Goal: Task Accomplishment & Management: Manage account settings

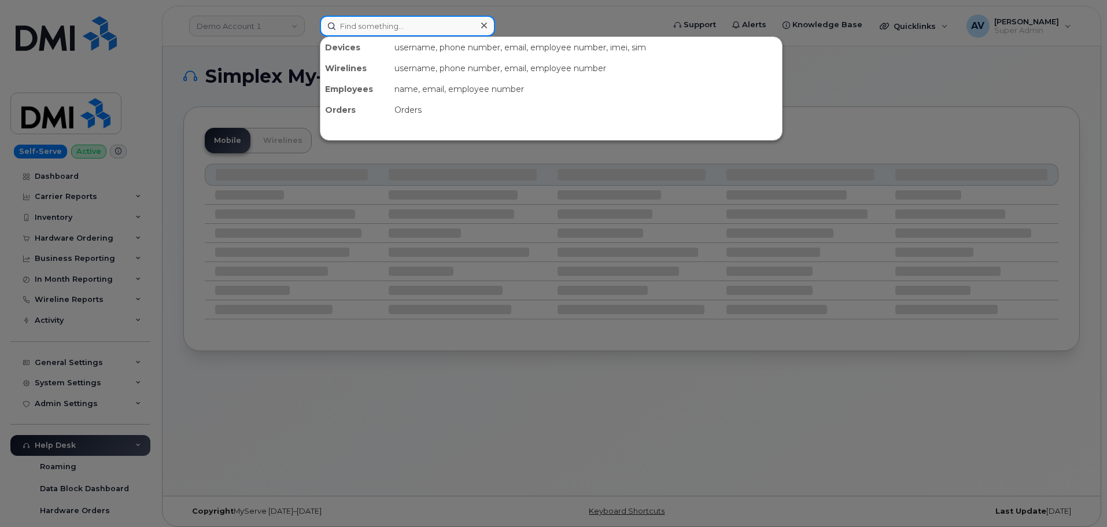
click at [433, 32] on input at bounding box center [407, 26] width 175 height 21
paste input "647) 444-7299"
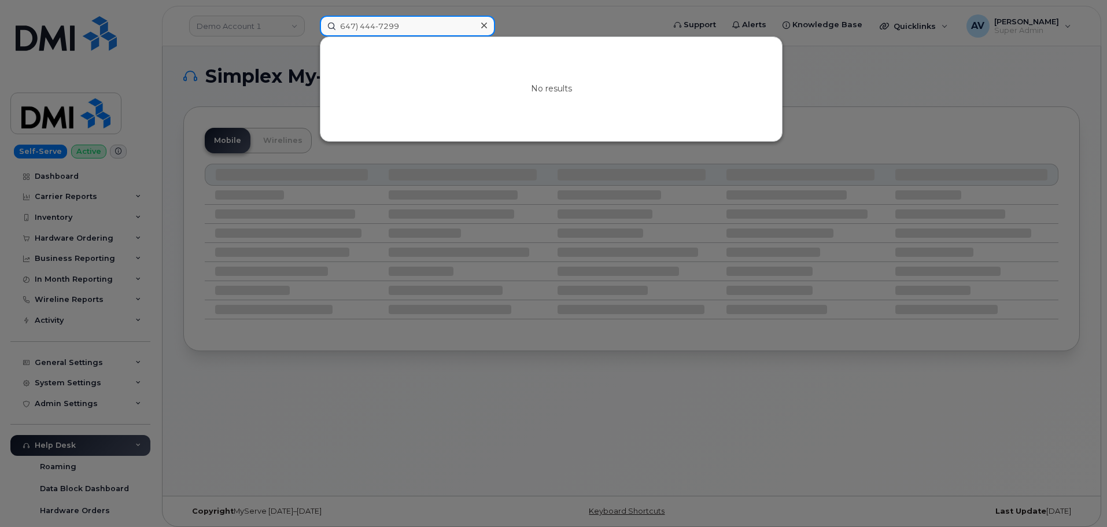
click at [362, 22] on input "647) 444-7299" at bounding box center [407, 26] width 175 height 21
drag, startPoint x: 414, startPoint y: 28, endPoint x: 413, endPoint y: 36, distance: 8.1
click at [413, 29] on input "647444-7299" at bounding box center [407, 26] width 175 height 21
click at [376, 25] on input "647444-7299" at bounding box center [407, 26] width 175 height 21
drag, startPoint x: 415, startPoint y: 24, endPoint x: 308, endPoint y: 19, distance: 106.5
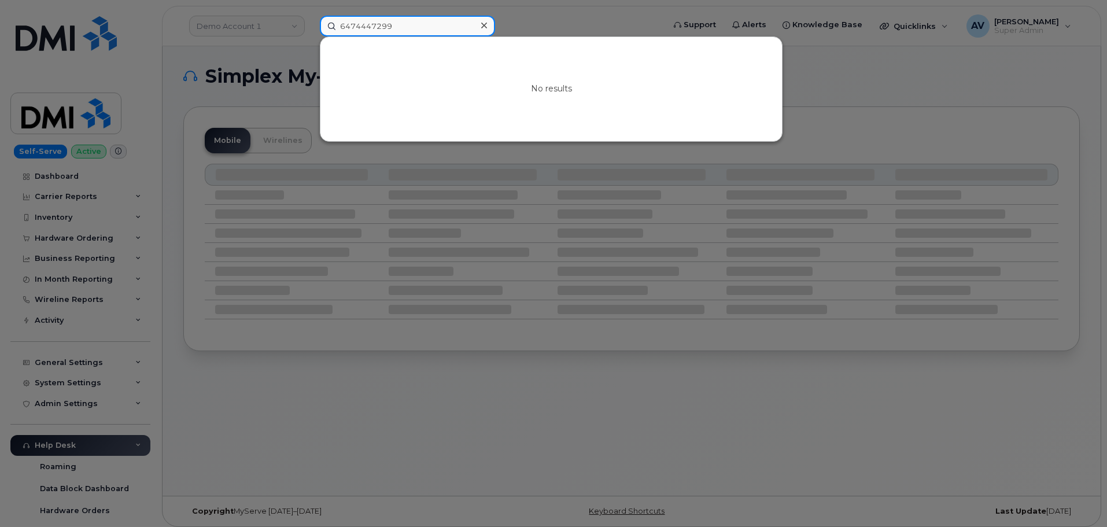
click at [311, 19] on div "6474447299 No results" at bounding box center [488, 26] width 355 height 21
paste input "Kevin Jones"
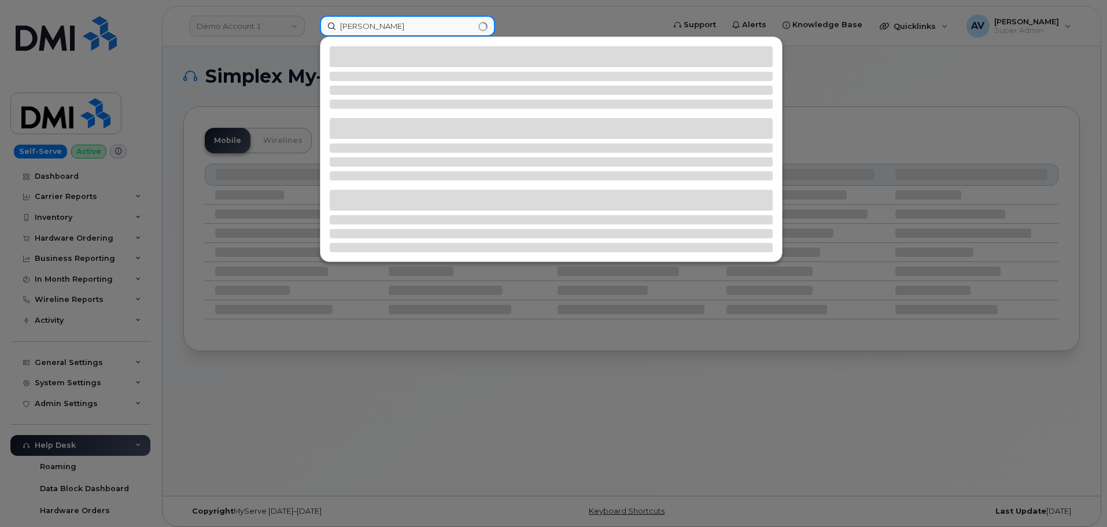
type input "Kevin Jones"
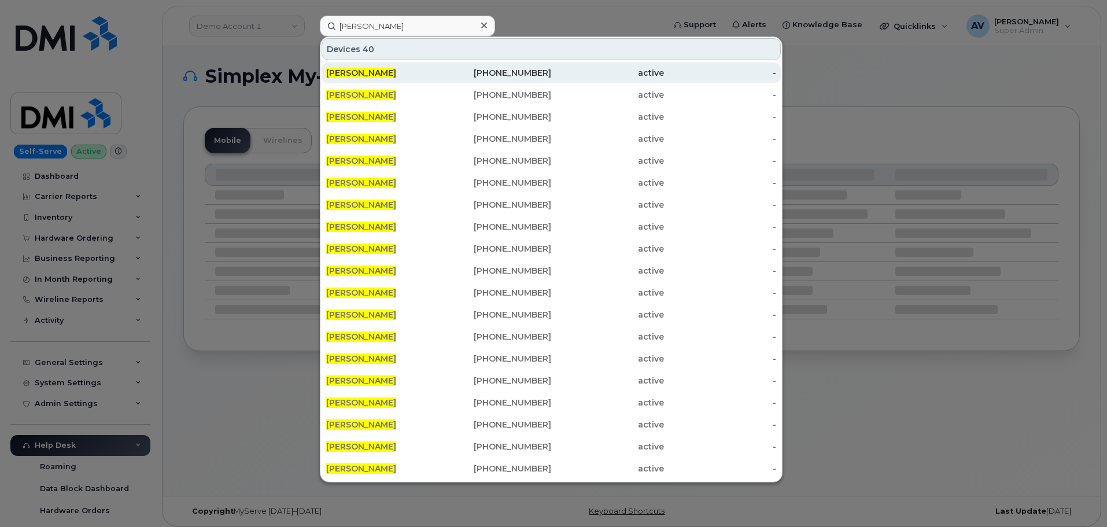
click at [442, 70] on div "919-902-1046" at bounding box center [495, 73] width 113 height 12
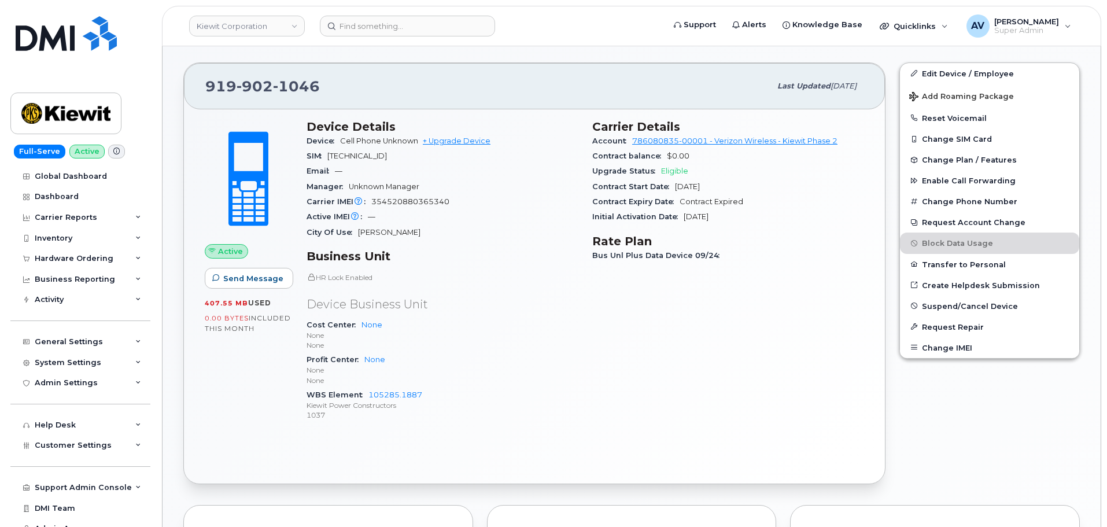
scroll to position [289, 0]
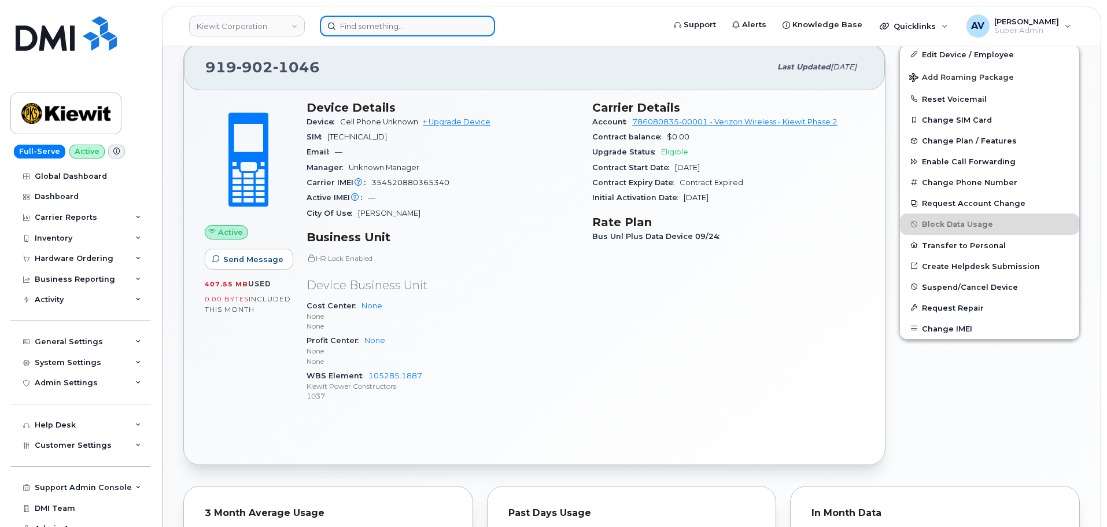
click at [442, 27] on input at bounding box center [407, 26] width 175 height 21
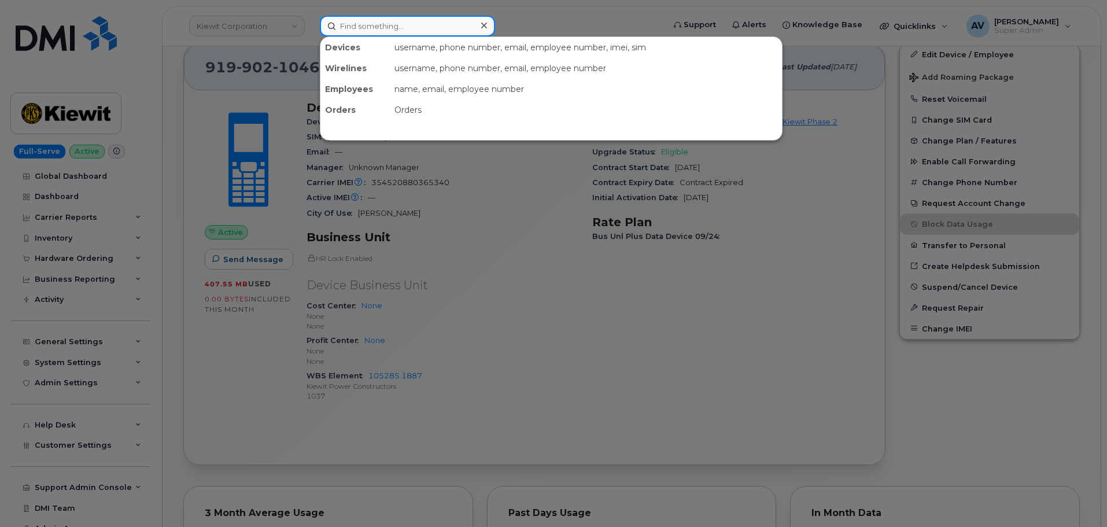
paste input "[PERSON_NAME][EMAIL_ADDRESS][PERSON_NAME][PERSON_NAME][DOMAIN_NAME]"
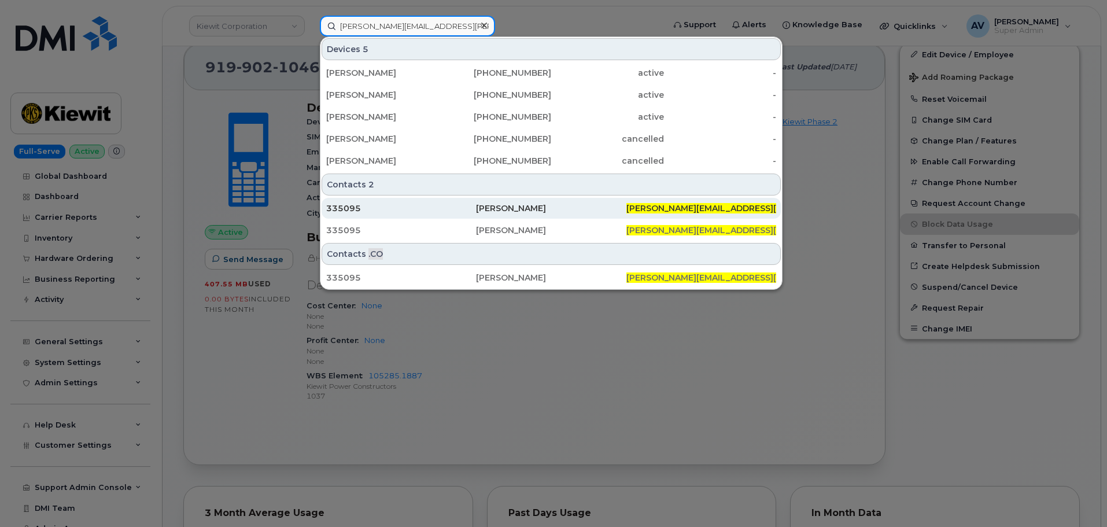
type input "[PERSON_NAME][EMAIL_ADDRESS][PERSON_NAME][PERSON_NAME][DOMAIN_NAME]"
click at [457, 209] on div "335095" at bounding box center [401, 208] width 150 height 12
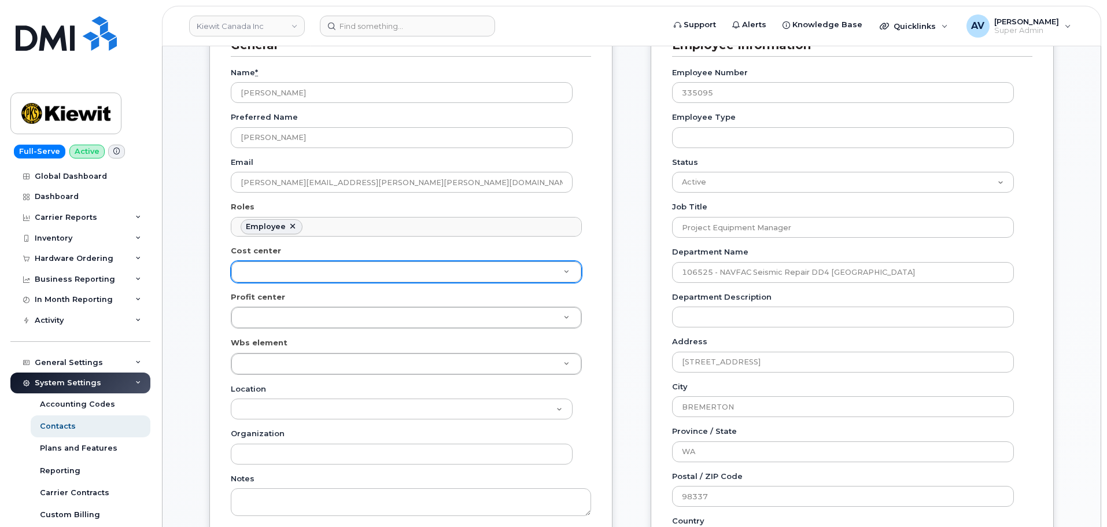
scroll to position [231, 0]
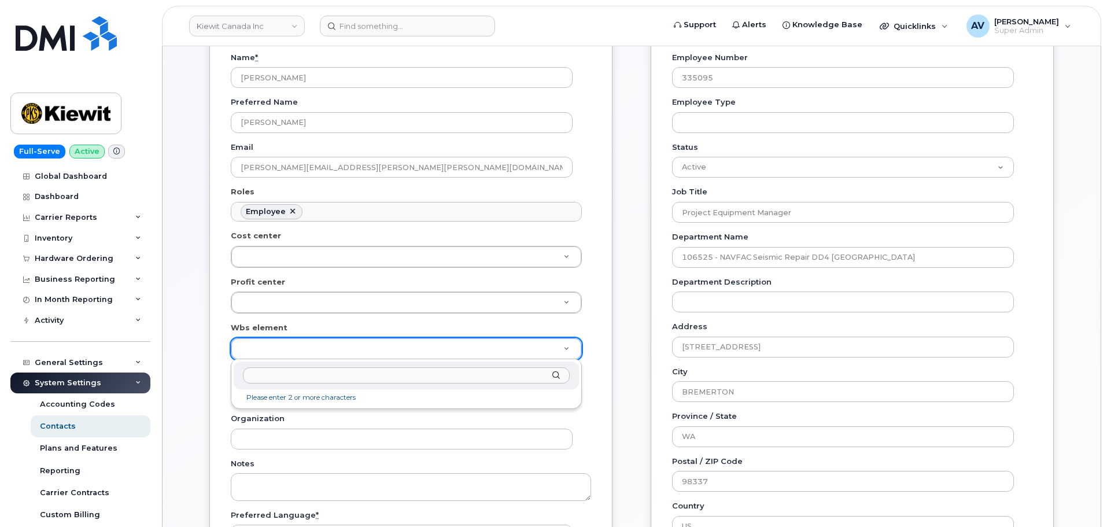
click at [348, 381] on input "text" at bounding box center [406, 375] width 327 height 17
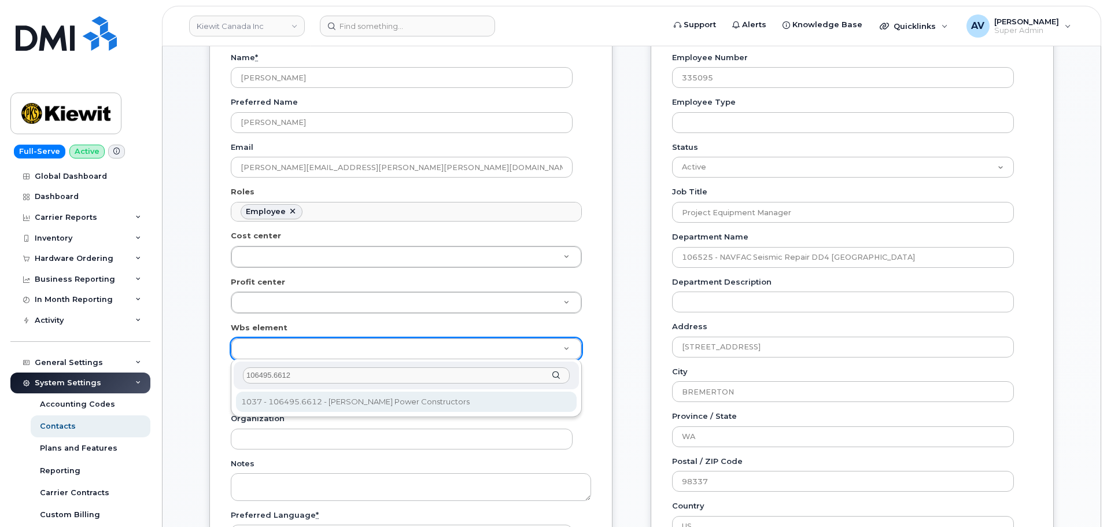
type input "106495.6612"
type input "35811949"
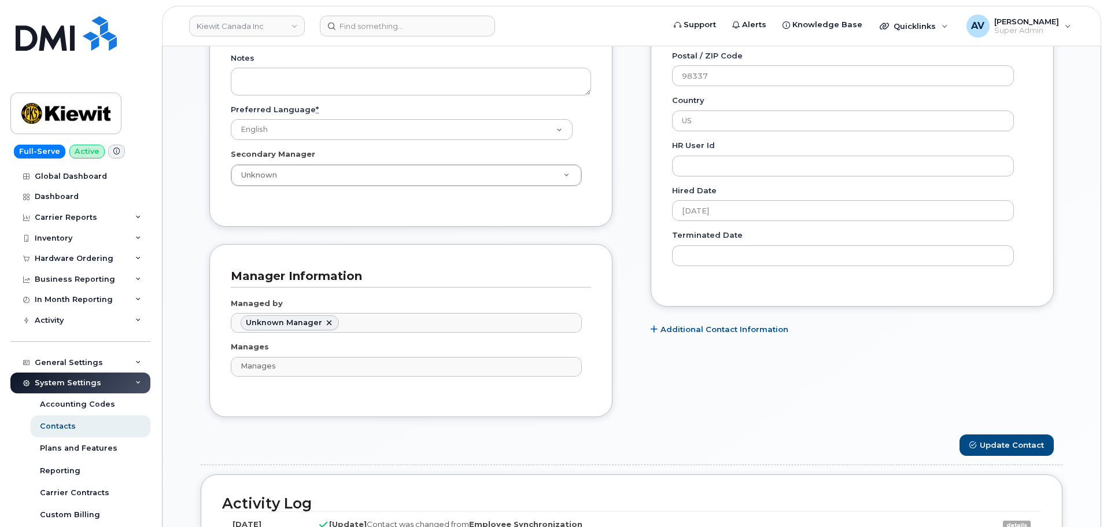
scroll to position [752, 0]
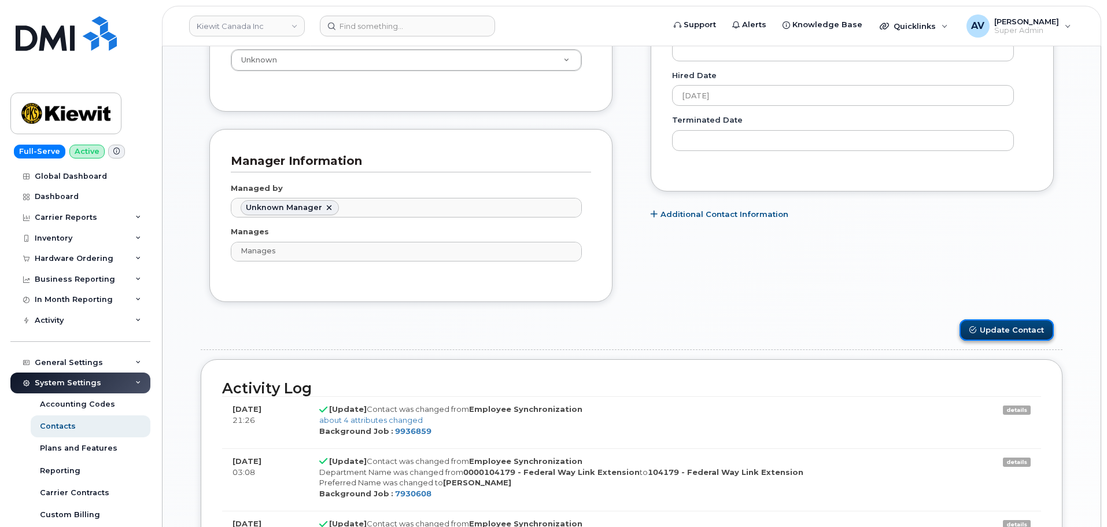
click at [1014, 332] on button "Update Contact" at bounding box center [1006, 329] width 94 height 21
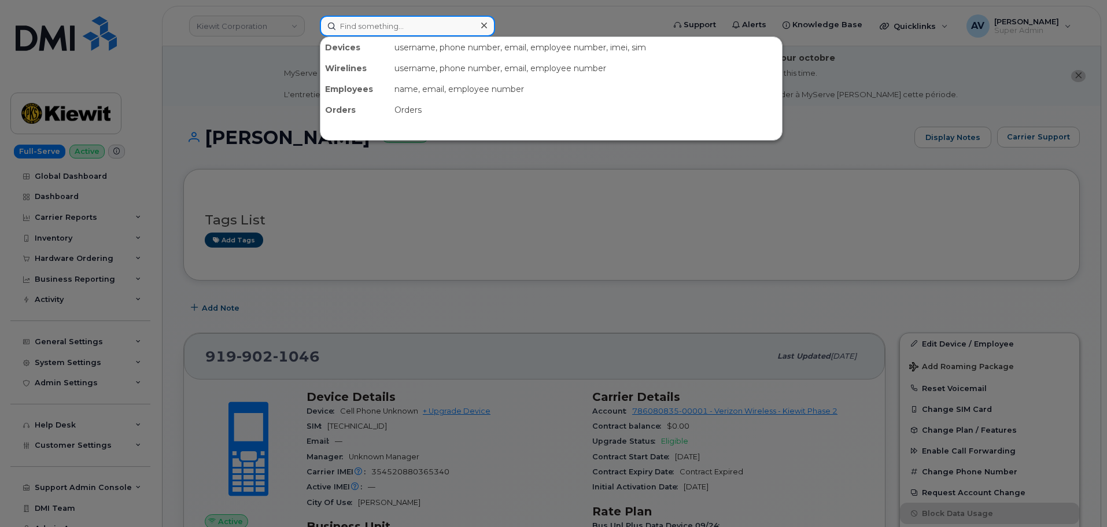
click at [436, 22] on input at bounding box center [407, 26] width 175 height 21
paste input "[PERSON_NAME]"
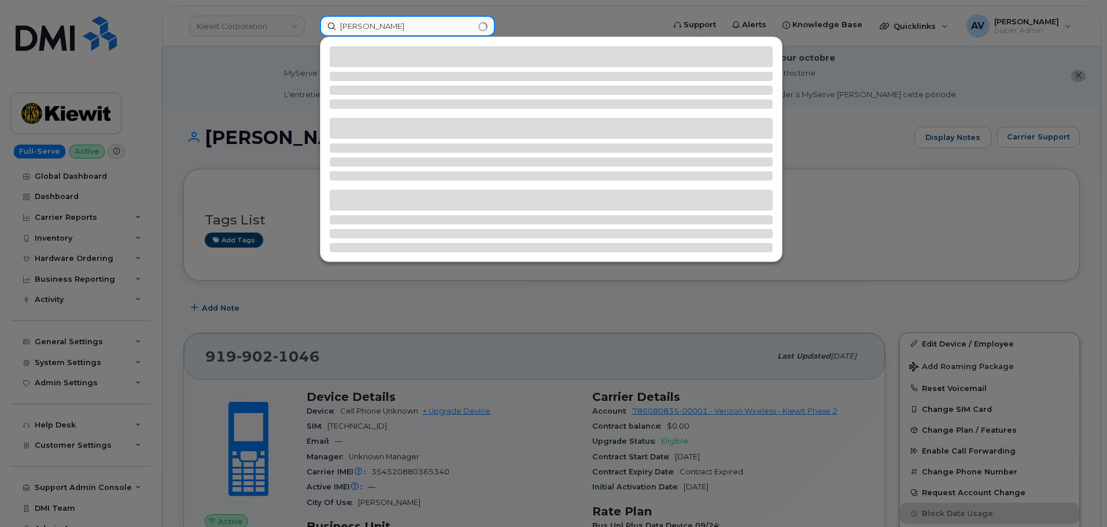
type input "[PERSON_NAME]"
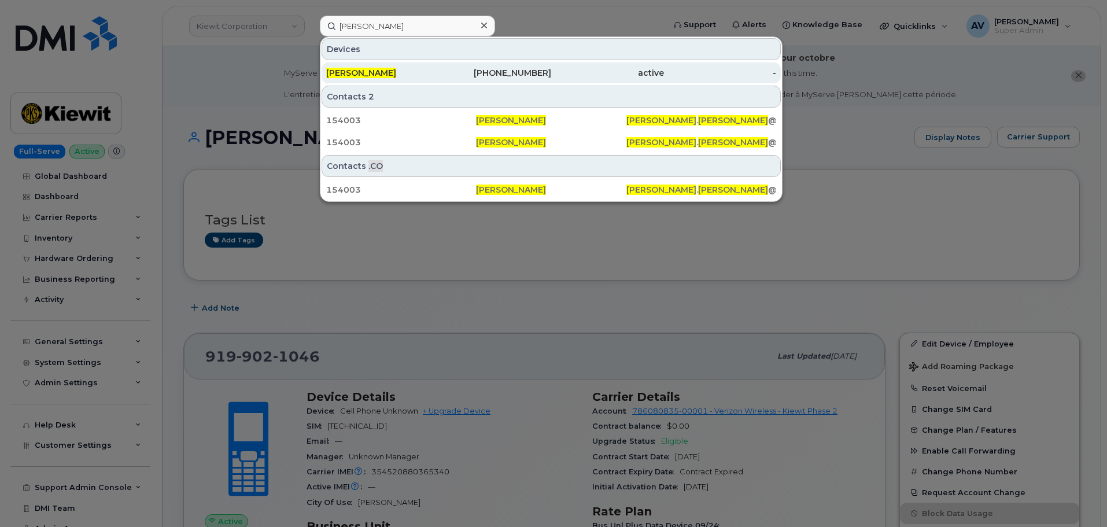
click at [416, 71] on div "[PERSON_NAME]" at bounding box center [382, 73] width 113 height 12
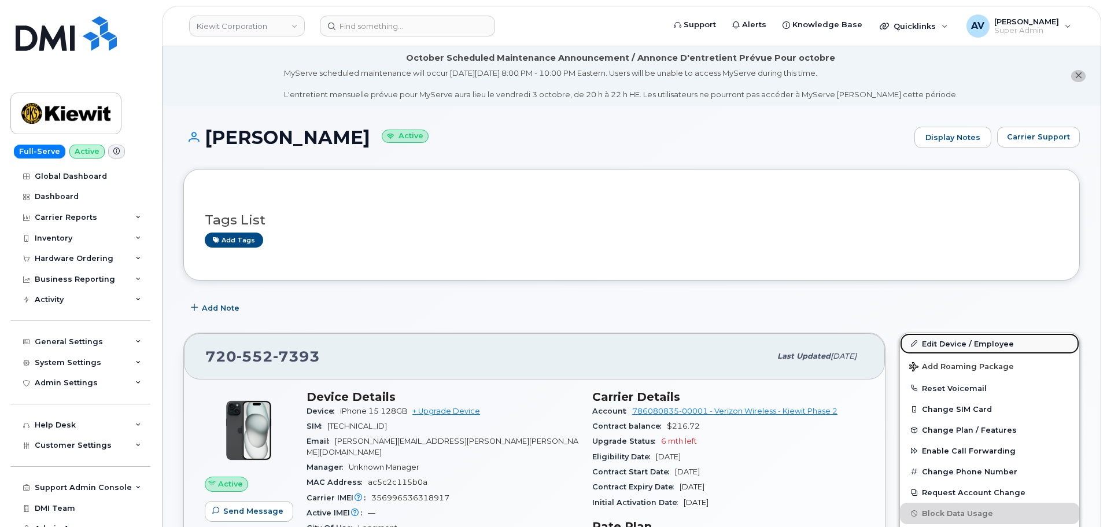
click at [957, 341] on link "Edit Device / Employee" at bounding box center [989, 343] width 179 height 21
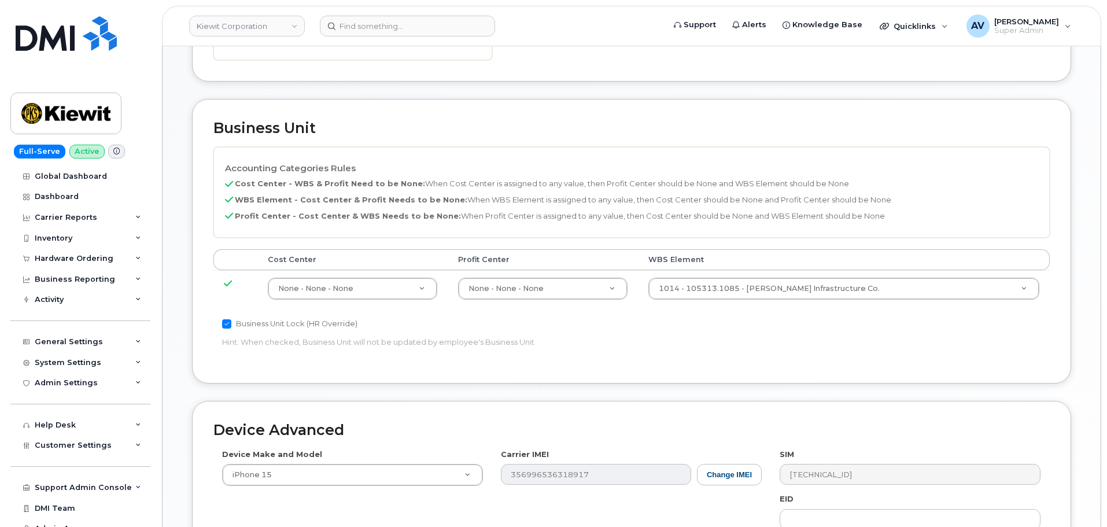
scroll to position [520, 0]
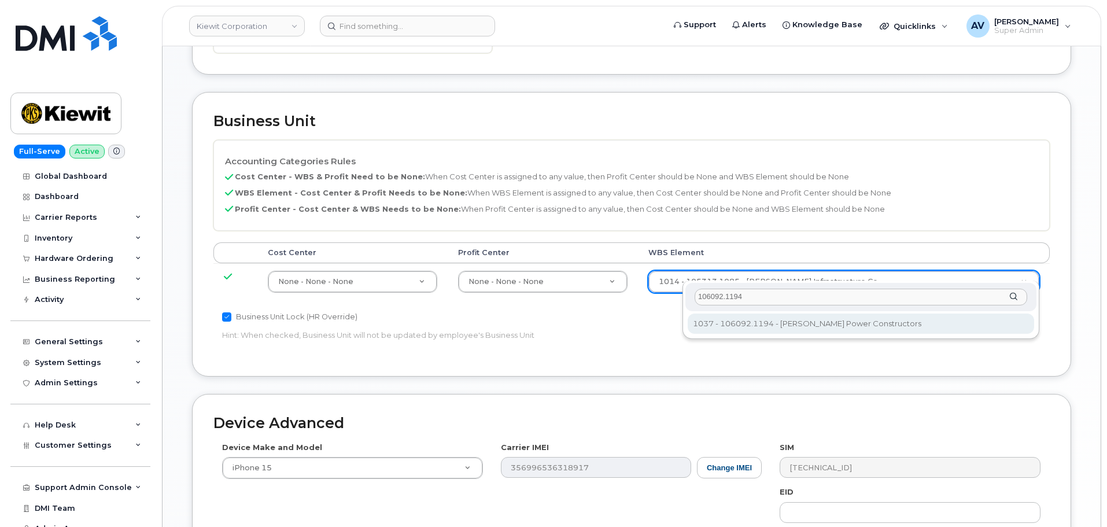
type input "106092.1194"
type input "33375768"
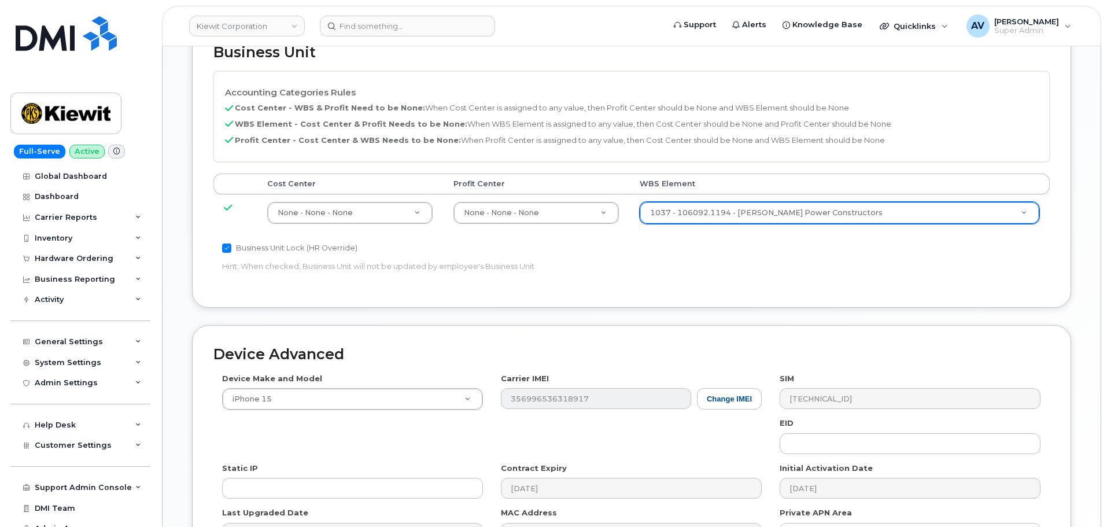
scroll to position [721, 0]
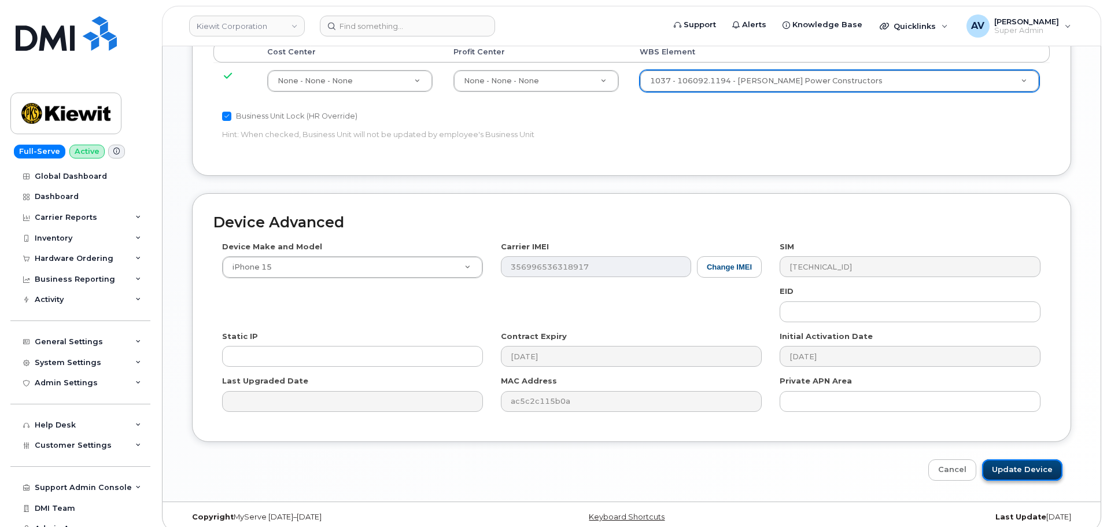
click at [1021, 459] on input "Update Device" at bounding box center [1022, 469] width 80 height 21
type input "Saving..."
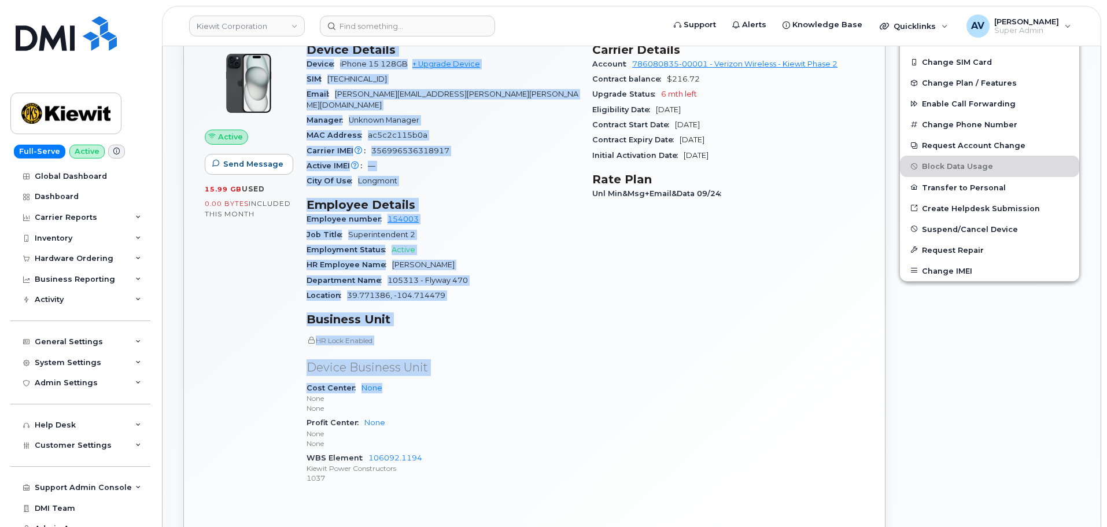
scroll to position [405, 0]
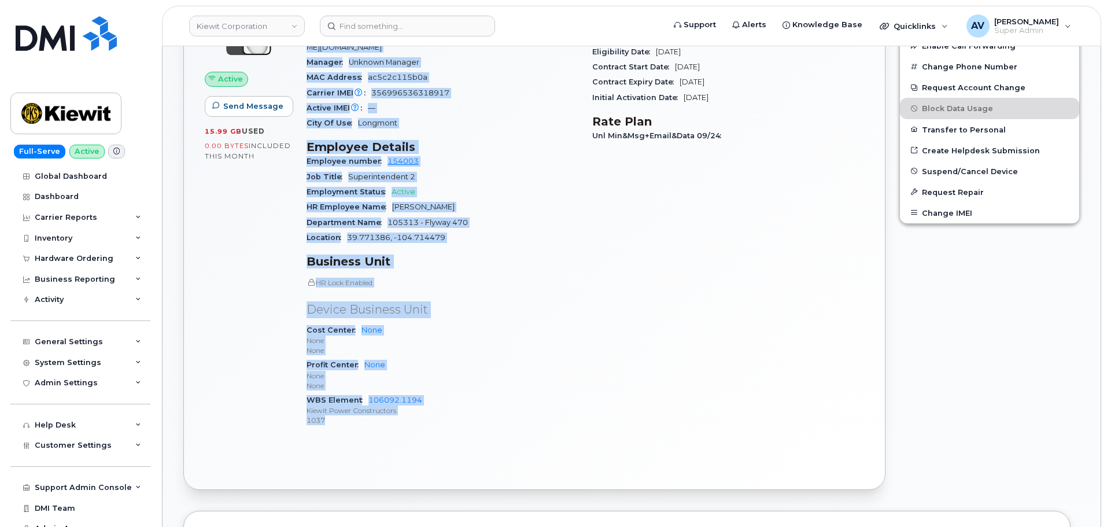
drag, startPoint x: 306, startPoint y: 276, endPoint x: 453, endPoint y: 407, distance: 196.7
click at [453, 407] on div "Device Details Device iPhone 15 128GB + Upgrade Device SIM 89148000010418599247…" at bounding box center [443, 211] width 286 height 466
copy div "Device Details Device iPhone 15 128GB + Upgrade Device SIM 89148000010418599247…"
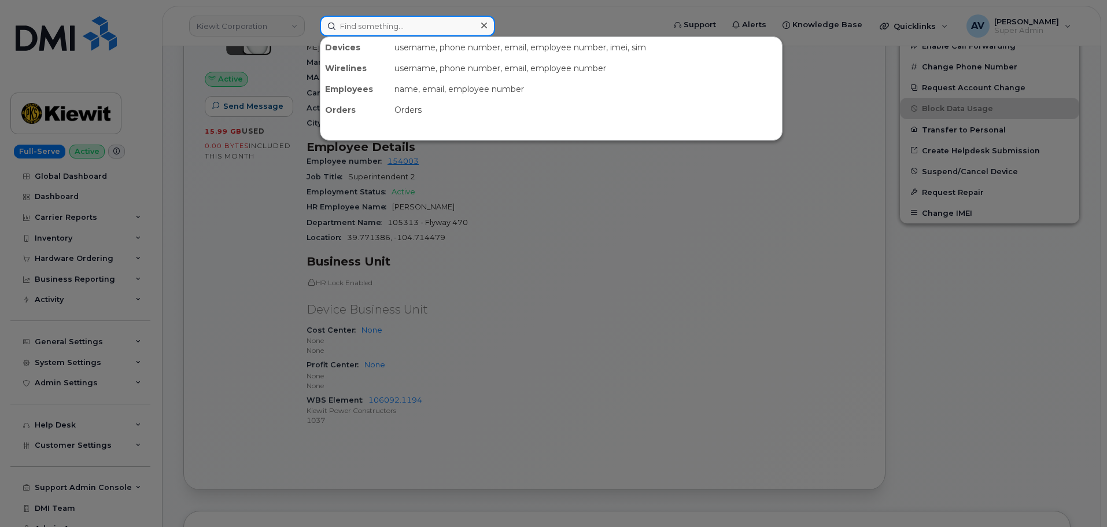
click at [409, 27] on input at bounding box center [407, 26] width 175 height 21
paste input "[PERSON_NAME]"
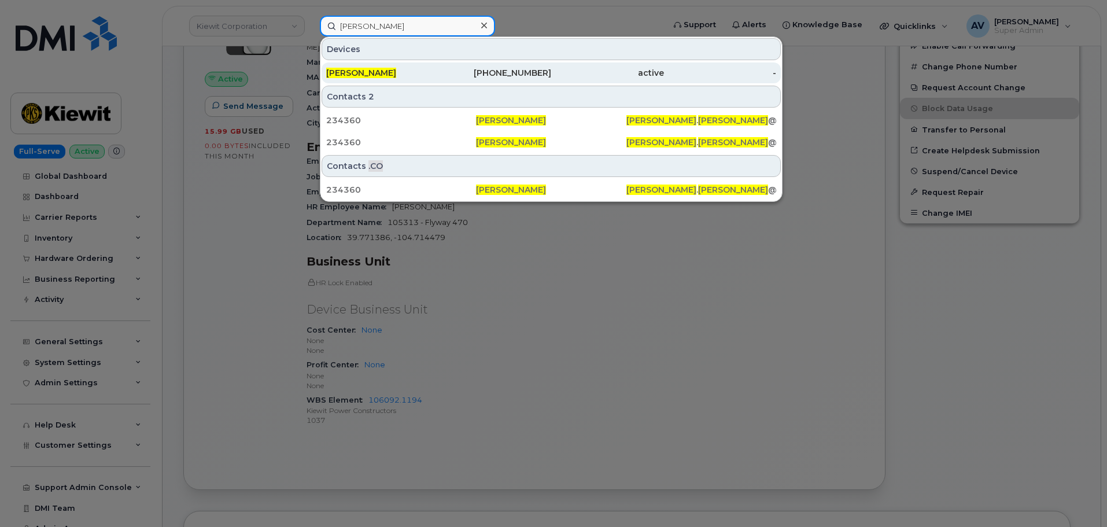
type input "[PERSON_NAME]"
click at [459, 75] on div "913-515-4322" at bounding box center [495, 73] width 113 height 12
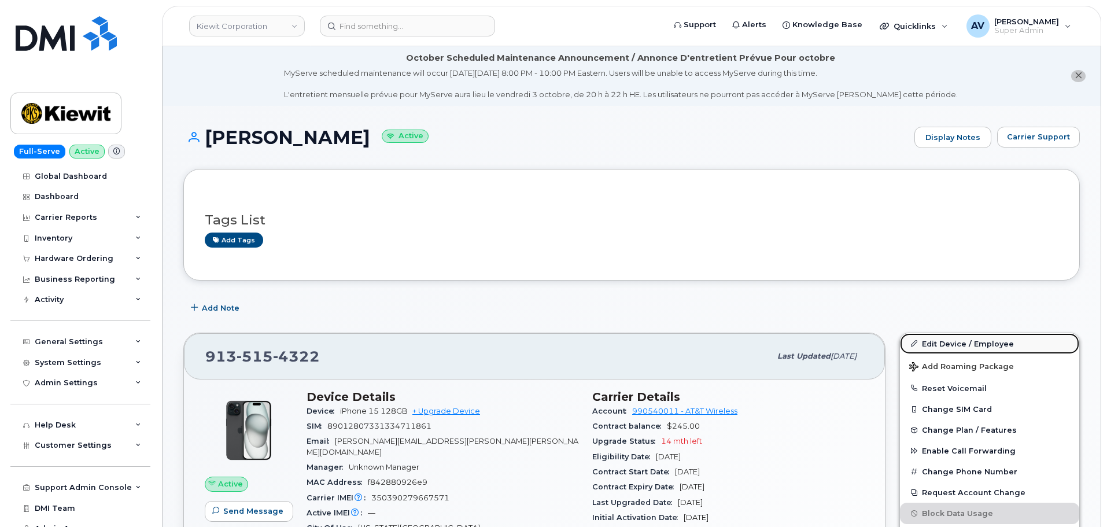
click at [954, 340] on link "Edit Device / Employee" at bounding box center [989, 343] width 179 height 21
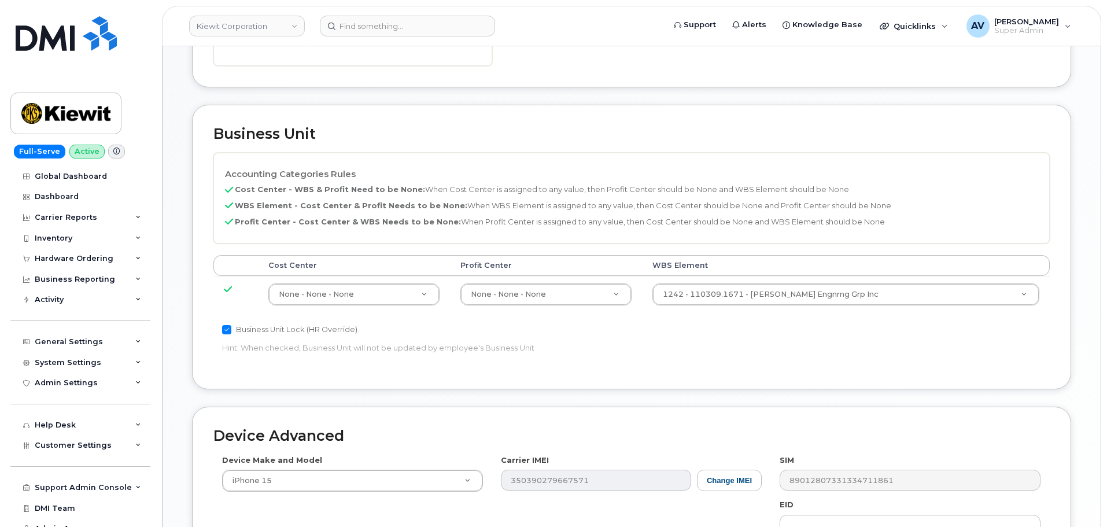
scroll to position [520, 0]
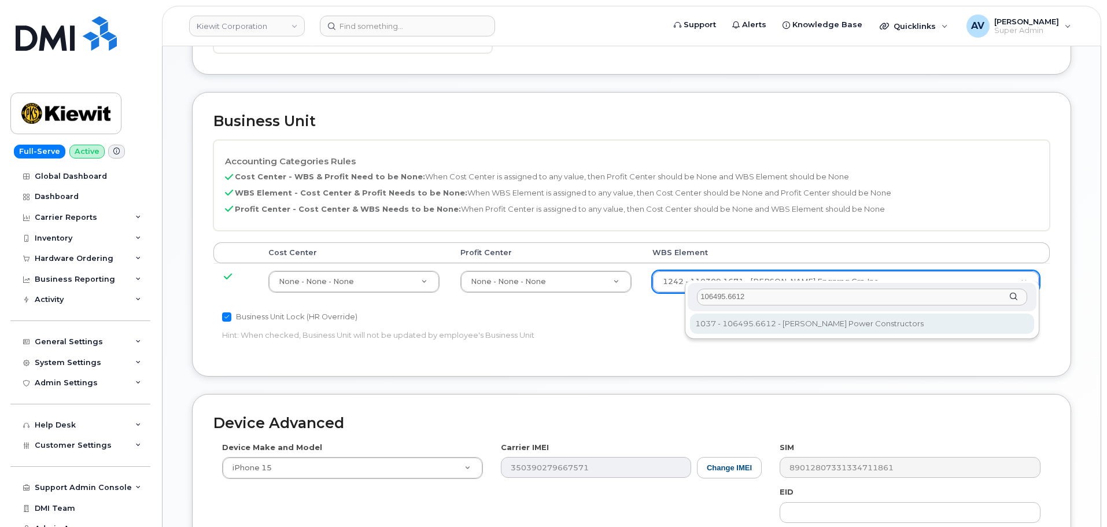
type input "106495.6612"
type input "35834206"
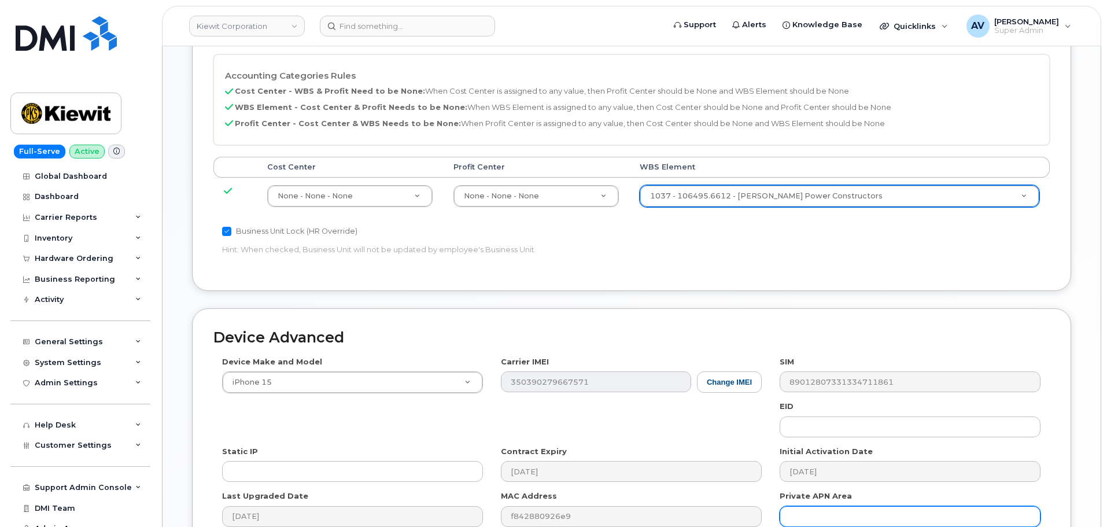
scroll to position [721, 0]
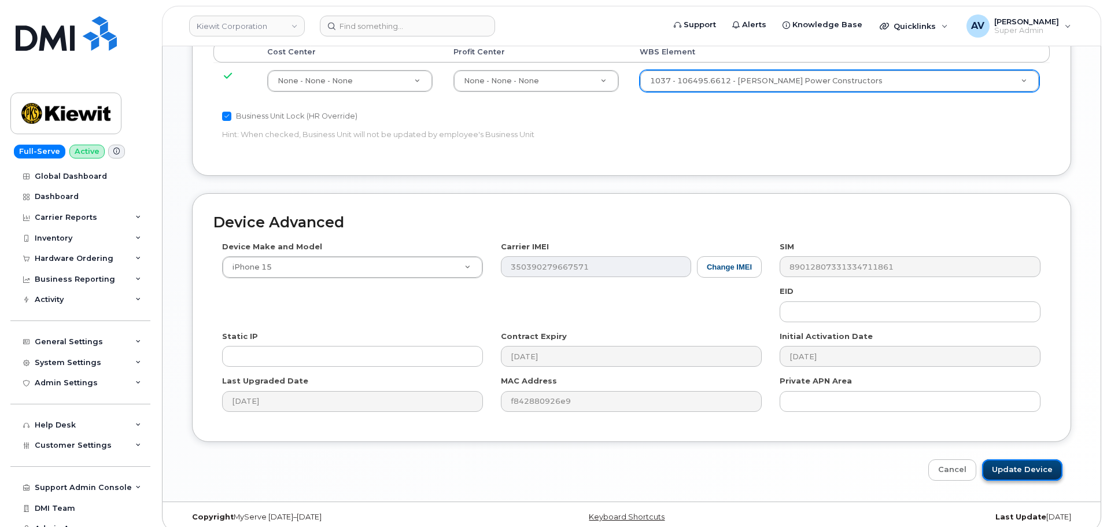
click at [1020, 459] on input "Update Device" at bounding box center [1022, 469] width 80 height 21
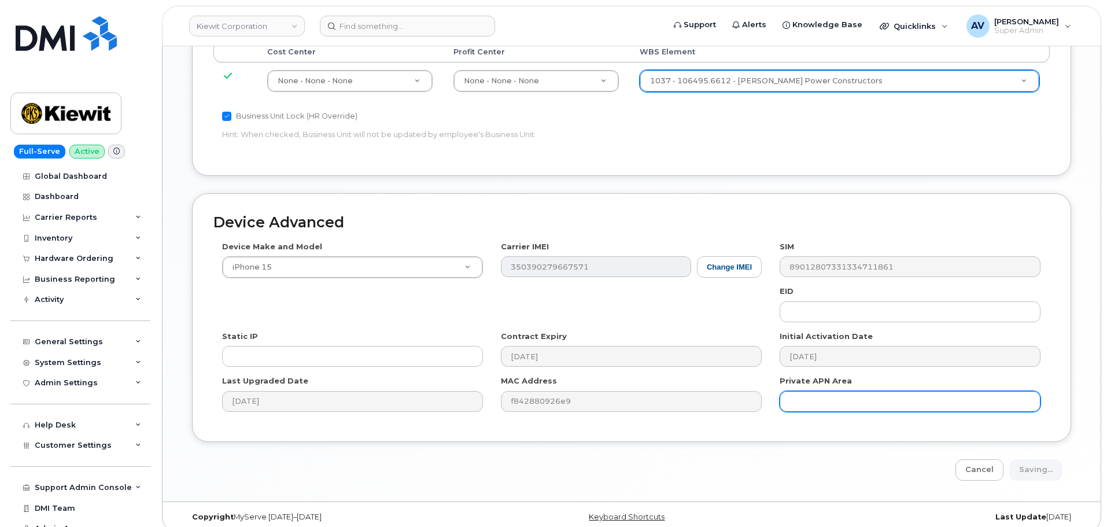
type input "Saving..."
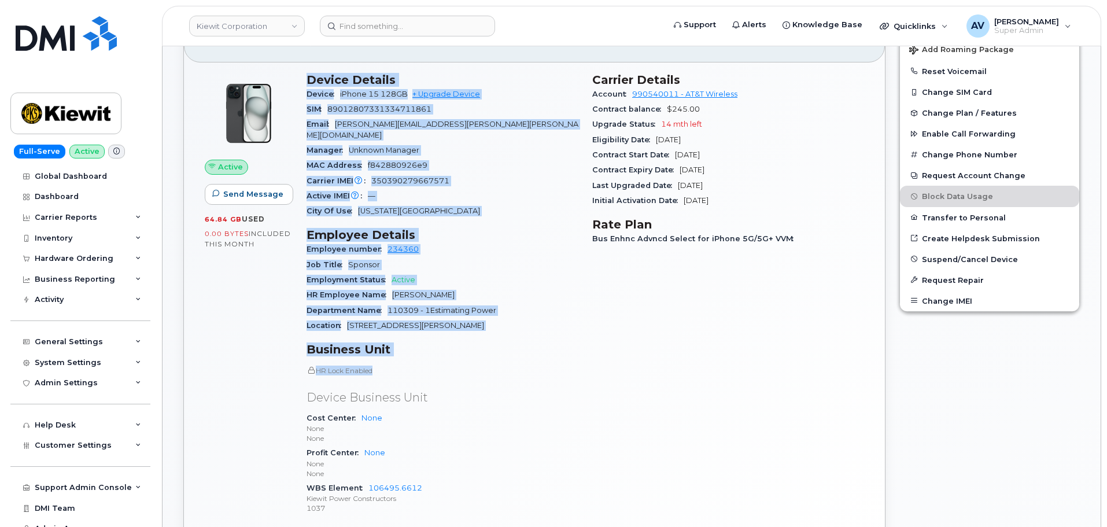
scroll to position [394, 0]
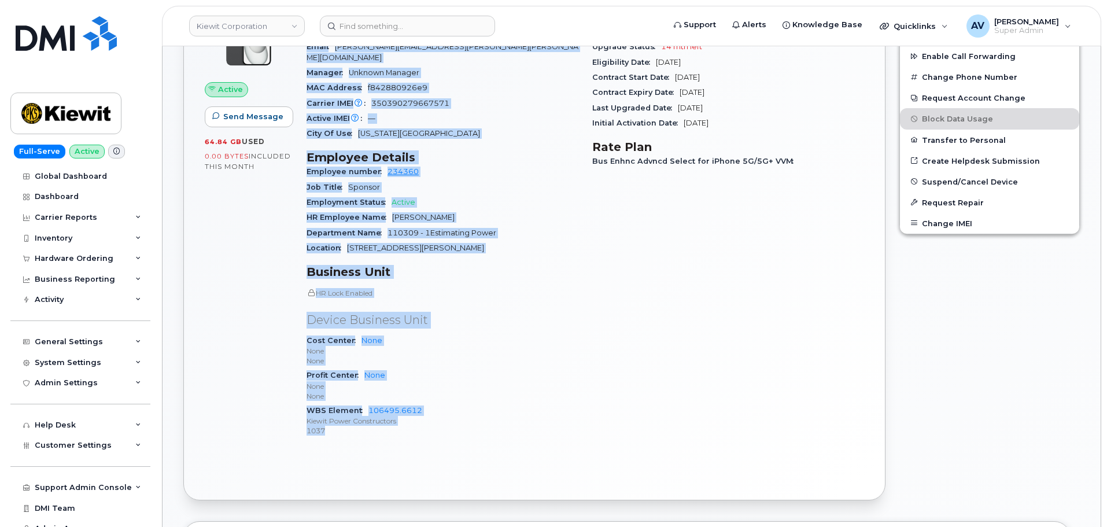
drag, startPoint x: 309, startPoint y: 175, endPoint x: 456, endPoint y: 421, distance: 286.3
click at [456, 421] on div "Device Details Device iPhone 15 128GB + Upgrade Device SIM 89012807331334711861…" at bounding box center [443, 221] width 286 height 466
copy div "Device Details Device iPhone 15 128GB + Upgrade Device SIM 89012807331334711861…"
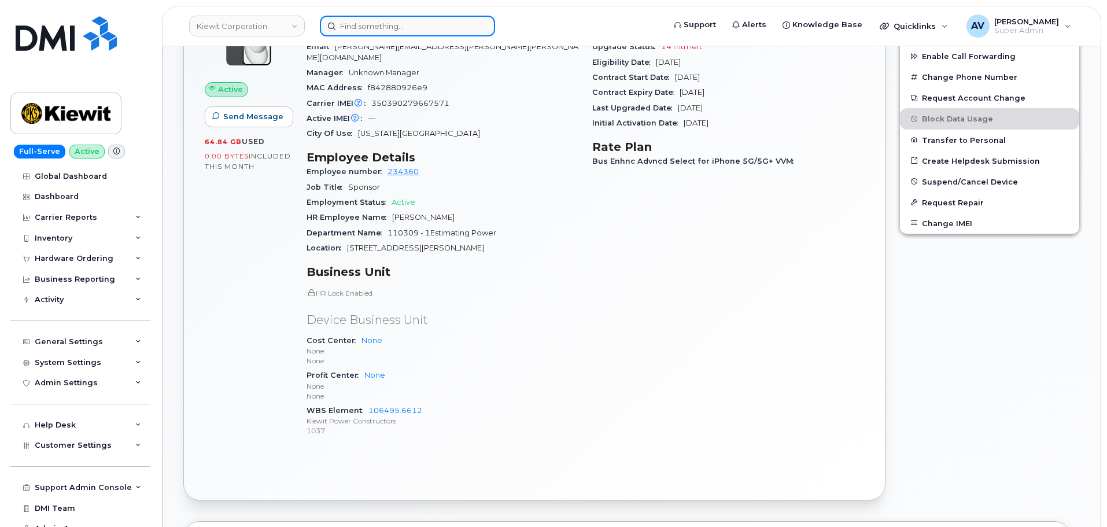
click at [403, 25] on input at bounding box center [407, 26] width 175 height 21
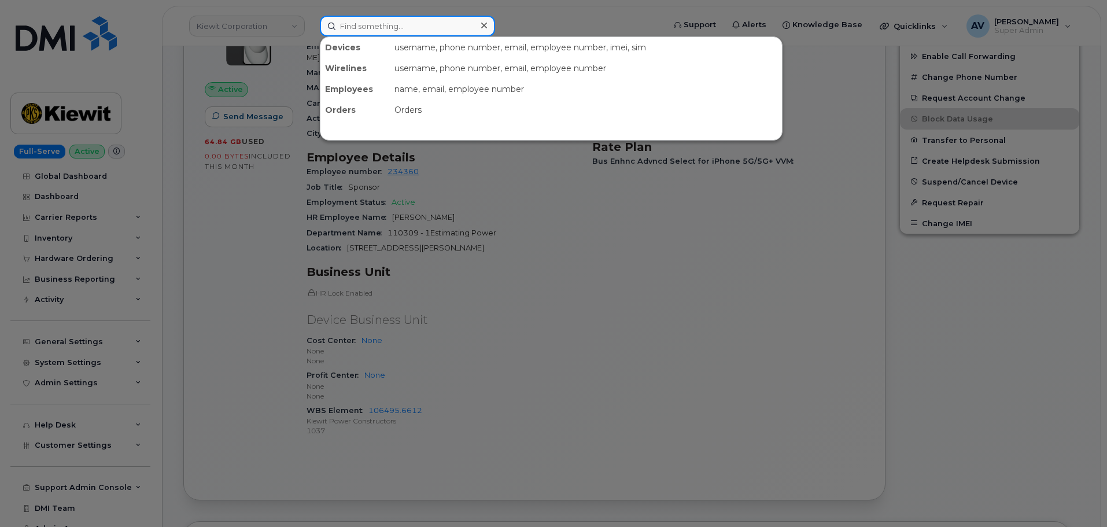
paste input "[PERSON_NAME]"
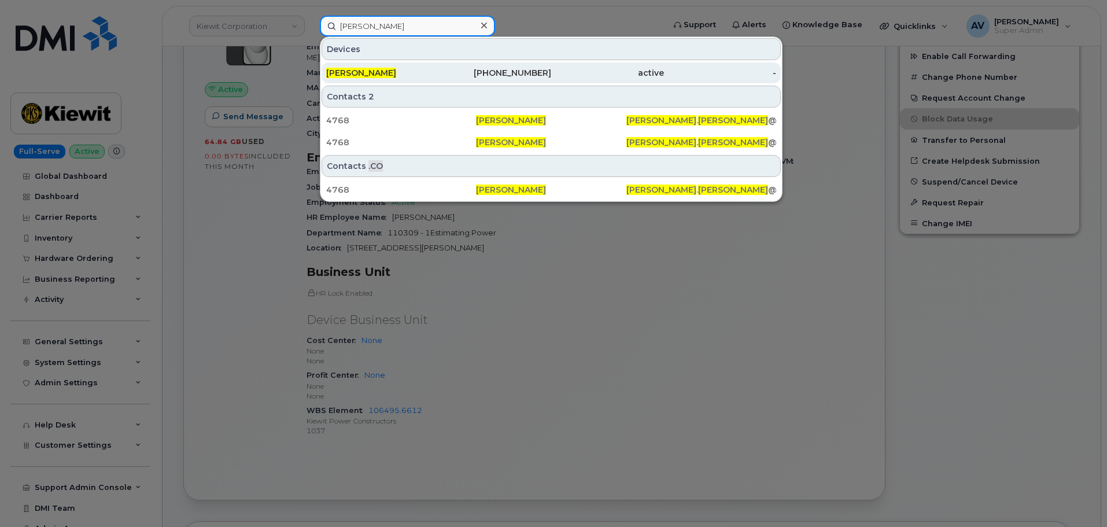
type input "[PERSON_NAME]"
click at [446, 72] on div "504-376-6494" at bounding box center [495, 73] width 113 height 12
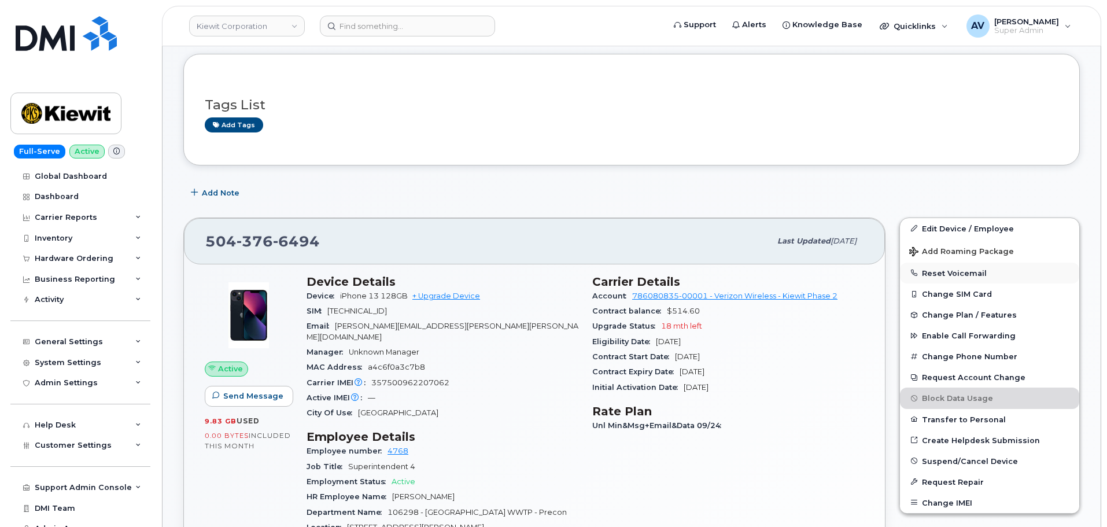
scroll to position [116, 0]
click at [955, 227] on link "Edit Device / Employee" at bounding box center [989, 227] width 179 height 21
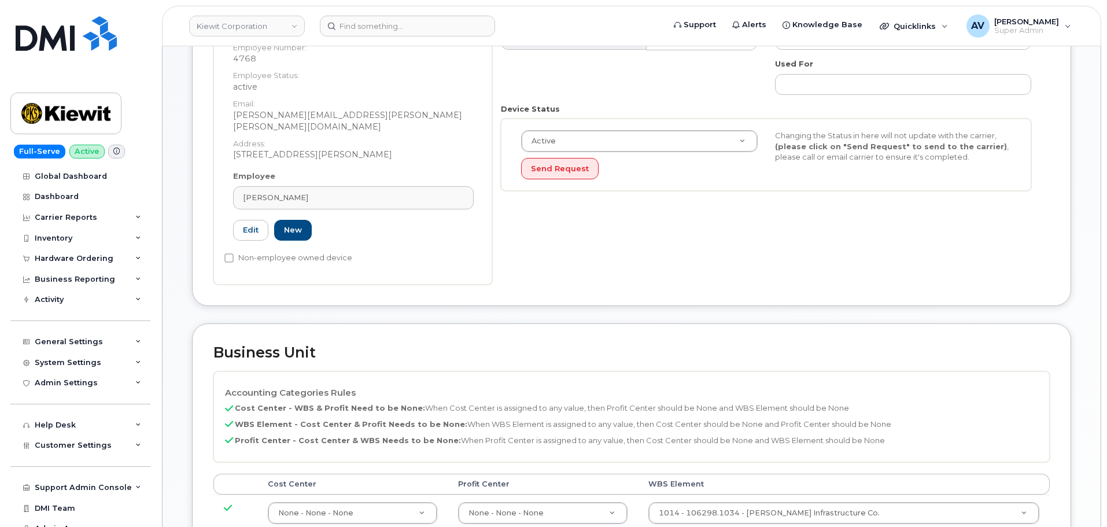
scroll to position [405, 0]
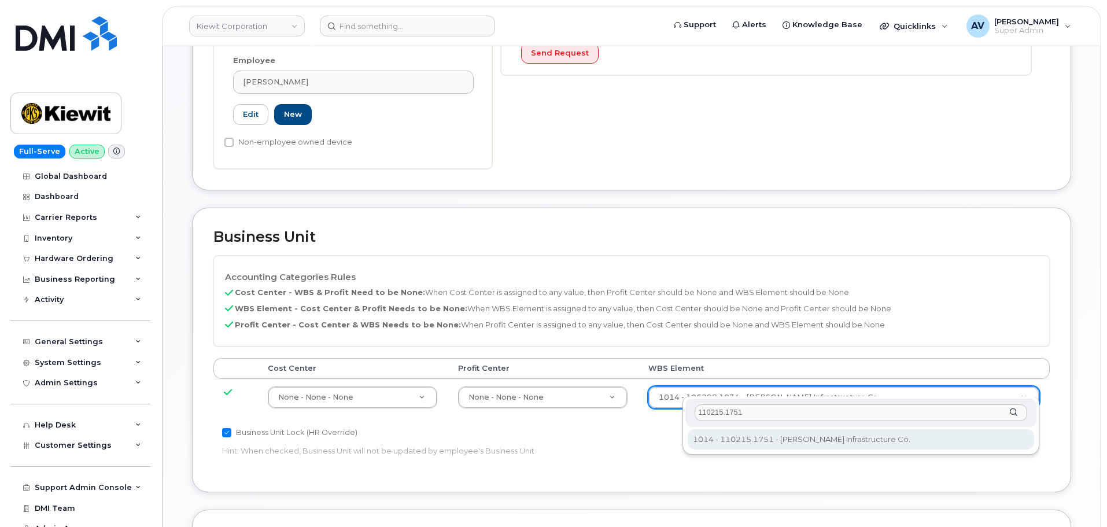
type input "110215.1751"
type input "33465987"
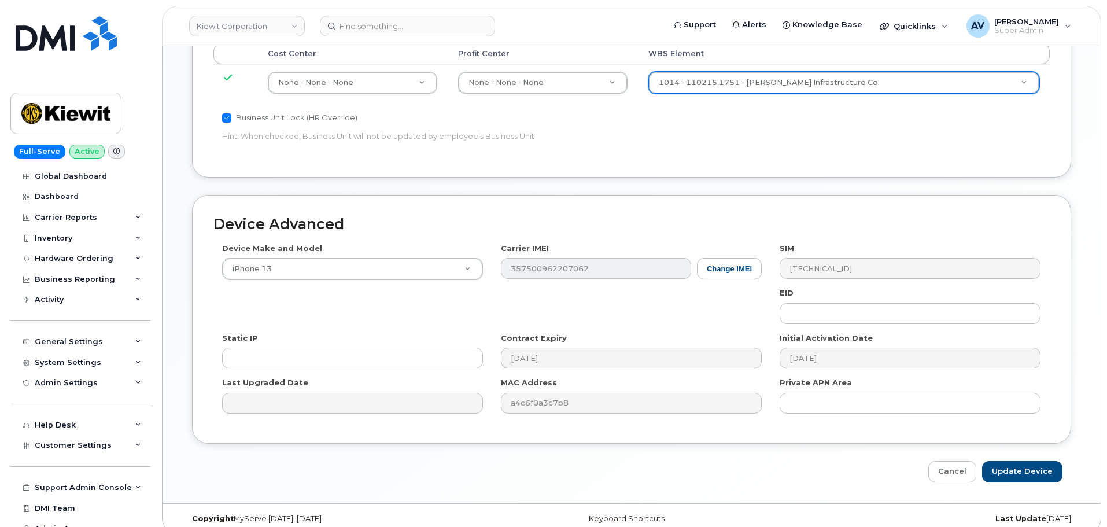
scroll to position [721, 0]
click at [1035, 459] on input "Update Device" at bounding box center [1022, 469] width 80 height 21
type input "Saving..."
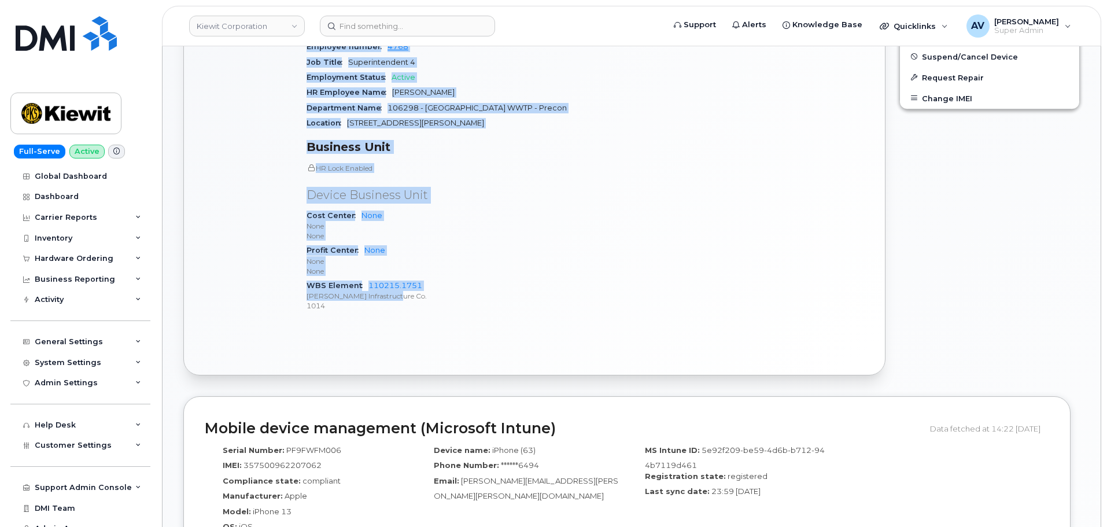
scroll to position [520, 0]
drag, startPoint x: 311, startPoint y: 165, endPoint x: 448, endPoint y: 305, distance: 196.3
click at [448, 305] on div "Device Details Device iPhone 13 128GB + Upgrade Device SIM 89148000008881597946…" at bounding box center [443, 95] width 286 height 466
copy div "Device Details Device iPhone 13 128GB + Upgrade Device SIM 89148000008881597946…"
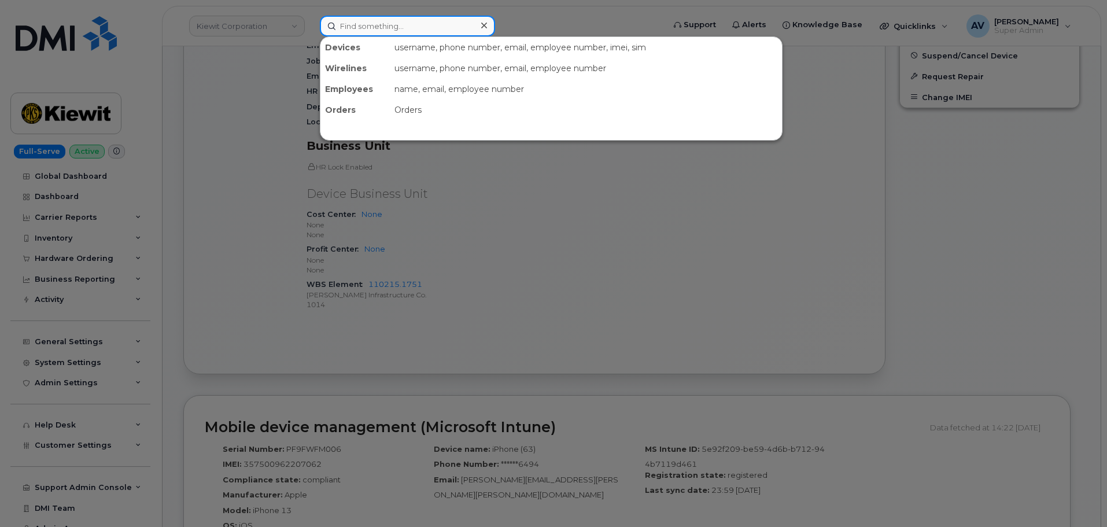
click at [405, 32] on input at bounding box center [407, 26] width 175 height 21
paste input "Josh Dudzinski"
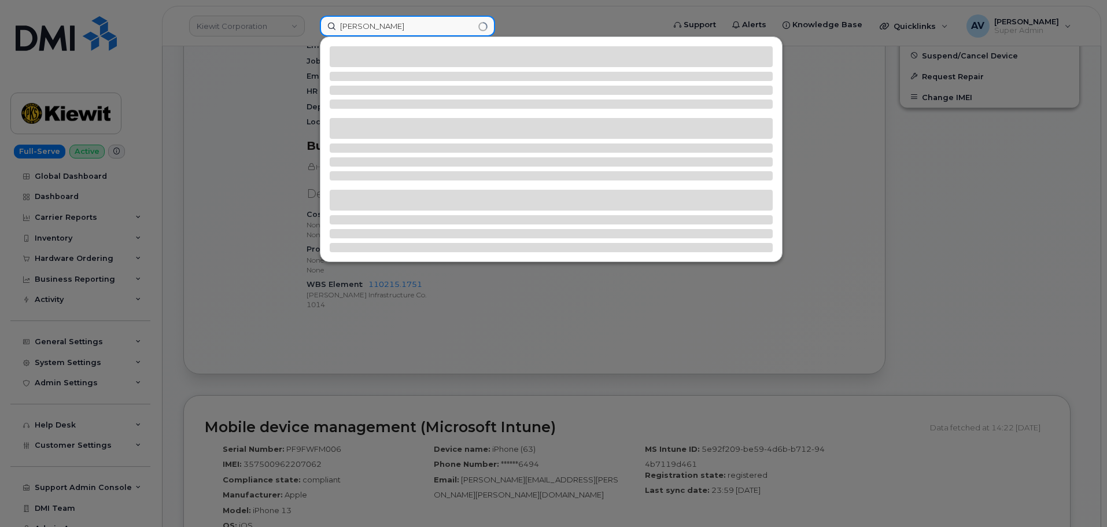
type input "Josh Dudzinski"
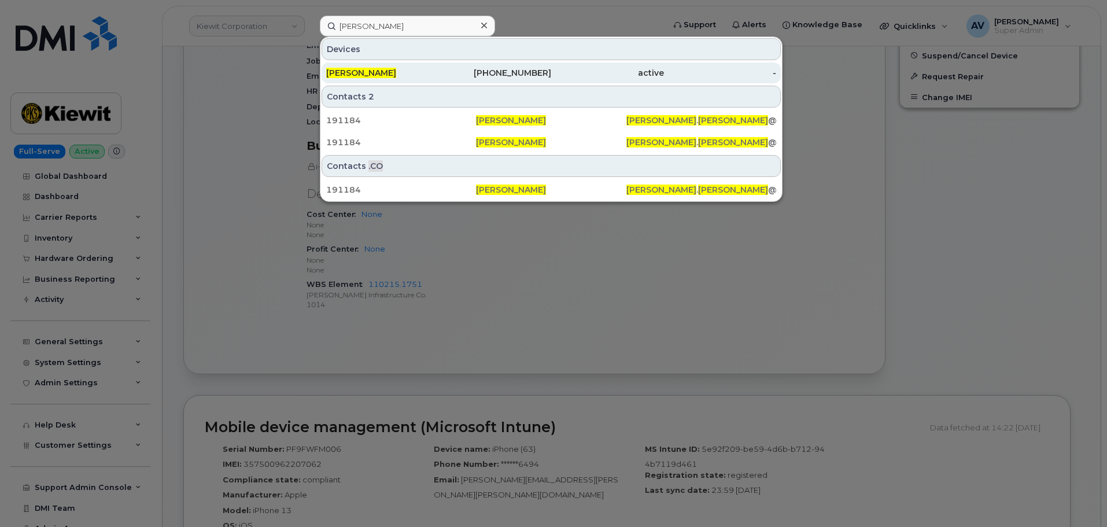
click at [427, 71] on div "JOSH DUDZINSKI" at bounding box center [382, 73] width 113 height 12
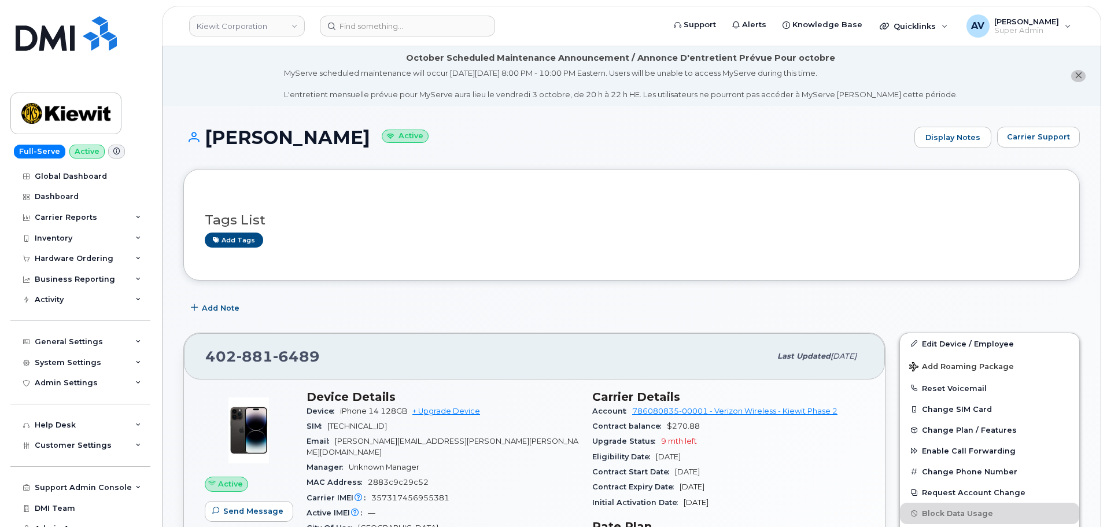
scroll to position [173, 0]
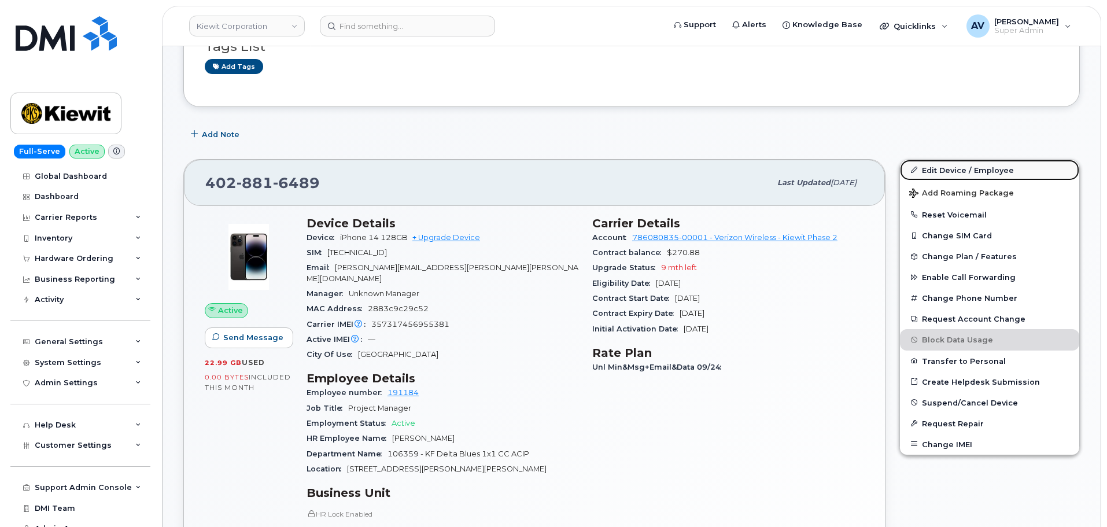
click at [948, 173] on link "Edit Device / Employee" at bounding box center [989, 170] width 179 height 21
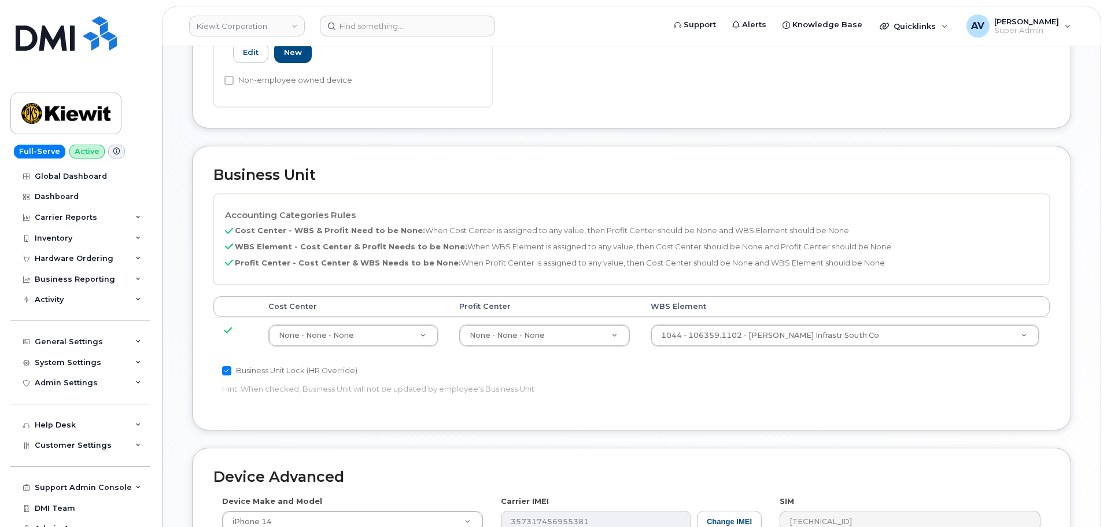
scroll to position [578, 0]
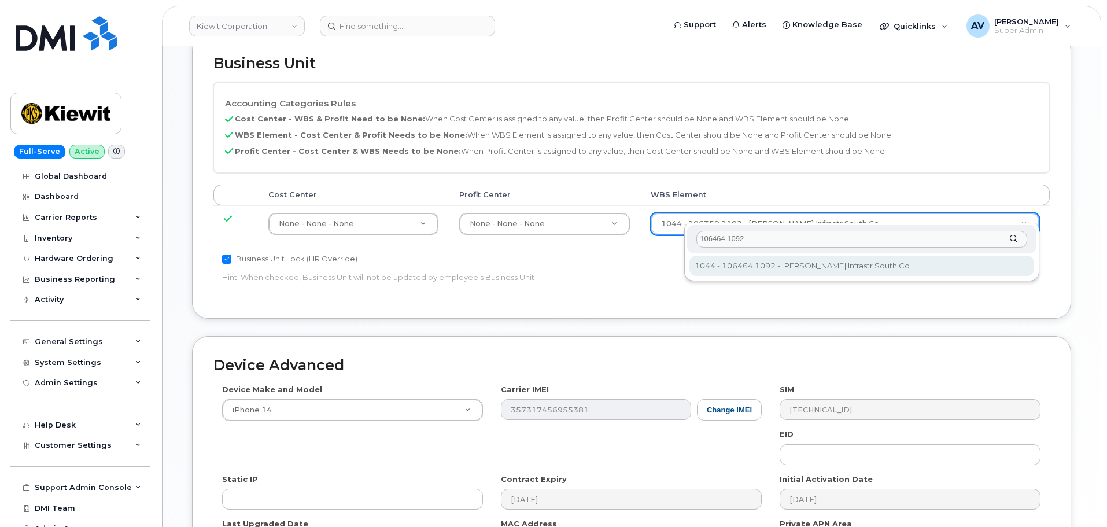
type input "106464.1092"
type input "35621825"
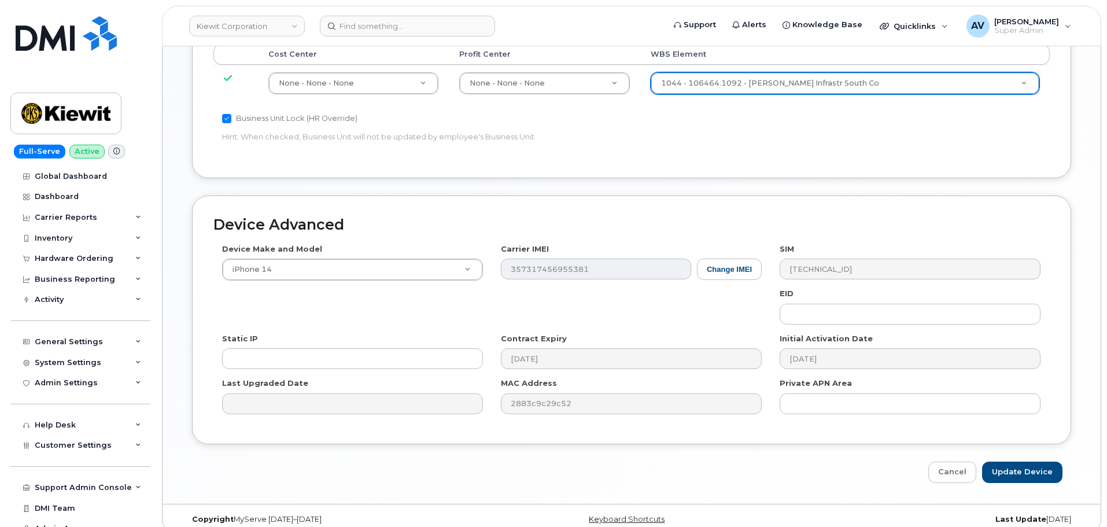
scroll to position [721, 0]
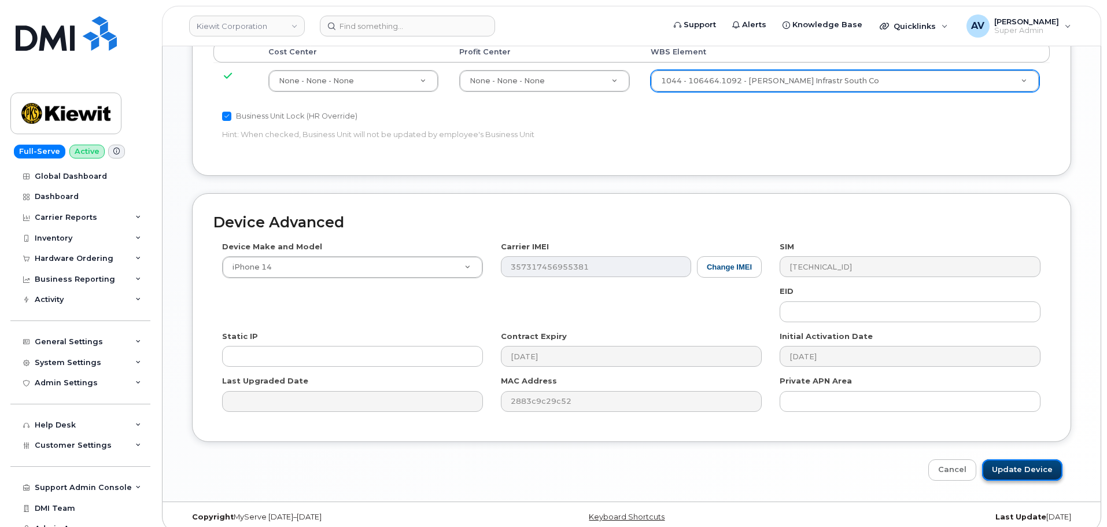
click at [1025, 459] on input "Update Device" at bounding box center [1022, 469] width 80 height 21
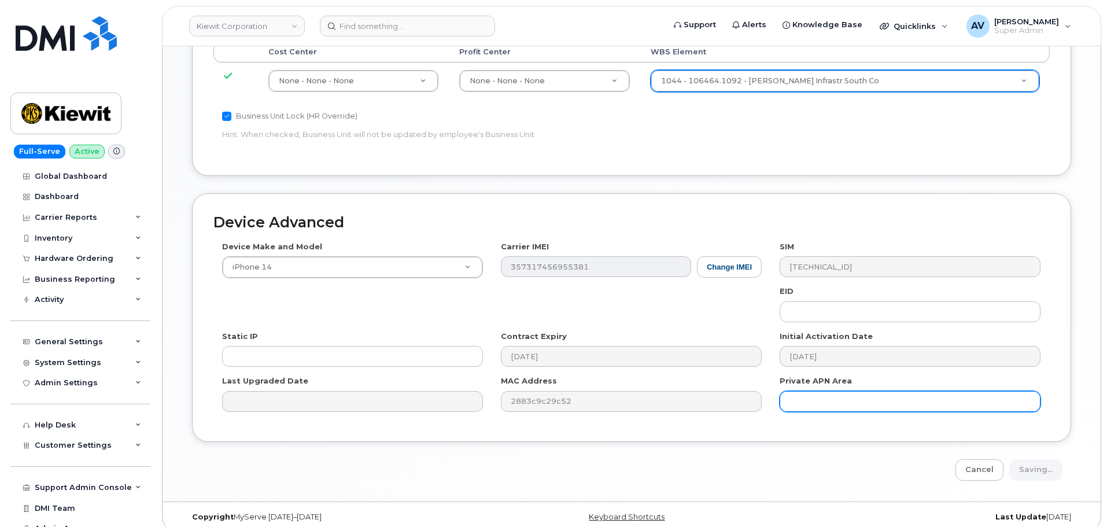
type input "Saving..."
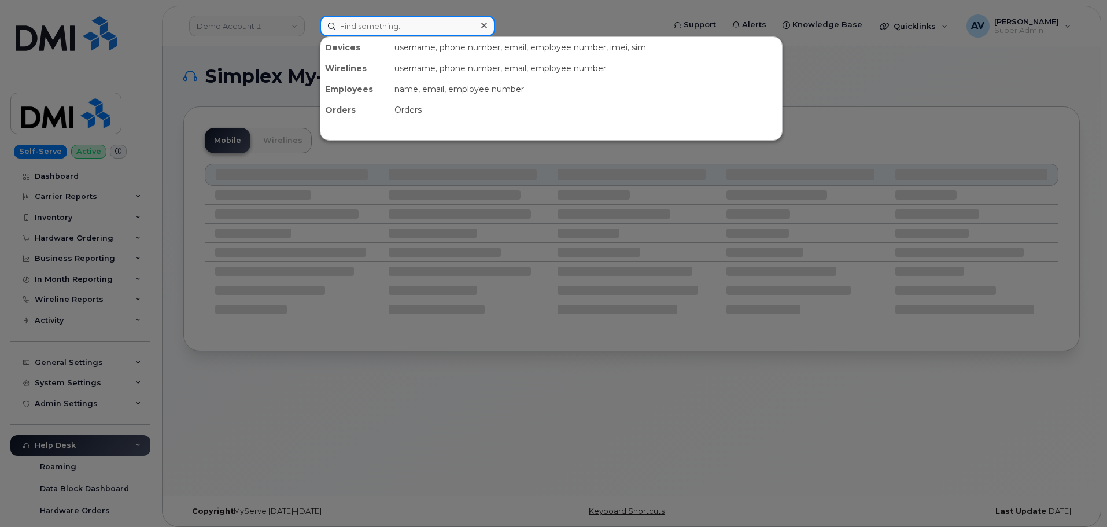
click at [393, 28] on input at bounding box center [407, 26] width 175 height 21
paste input "[PERSON_NAME]"
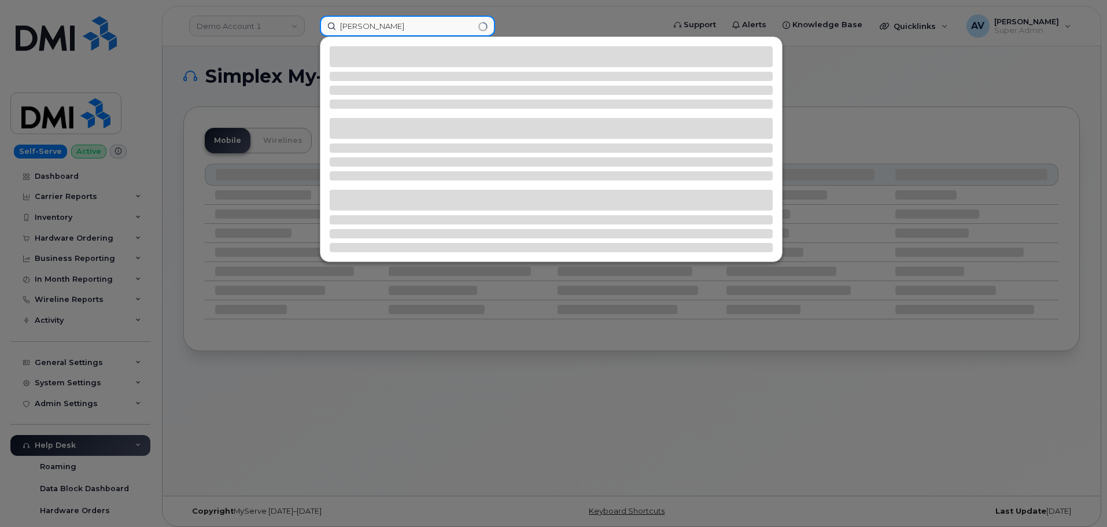
type input "[PERSON_NAME]"
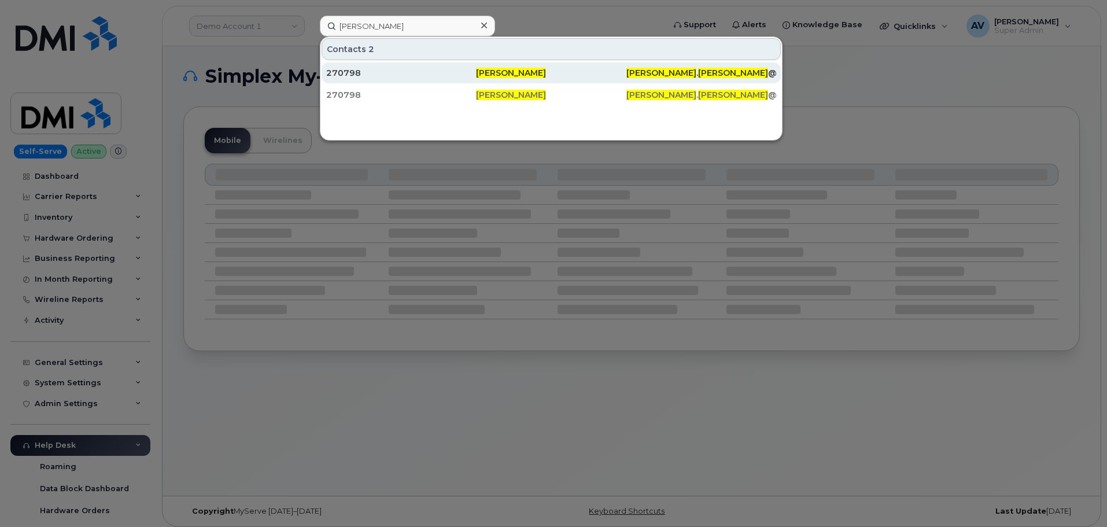
click at [383, 74] on div "270798" at bounding box center [401, 73] width 150 height 12
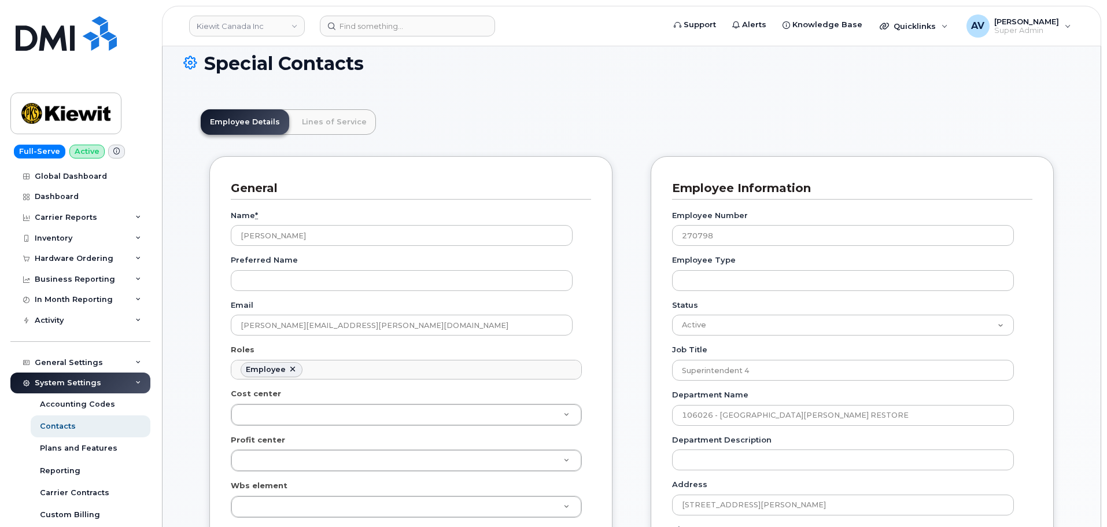
scroll to position [173, 0]
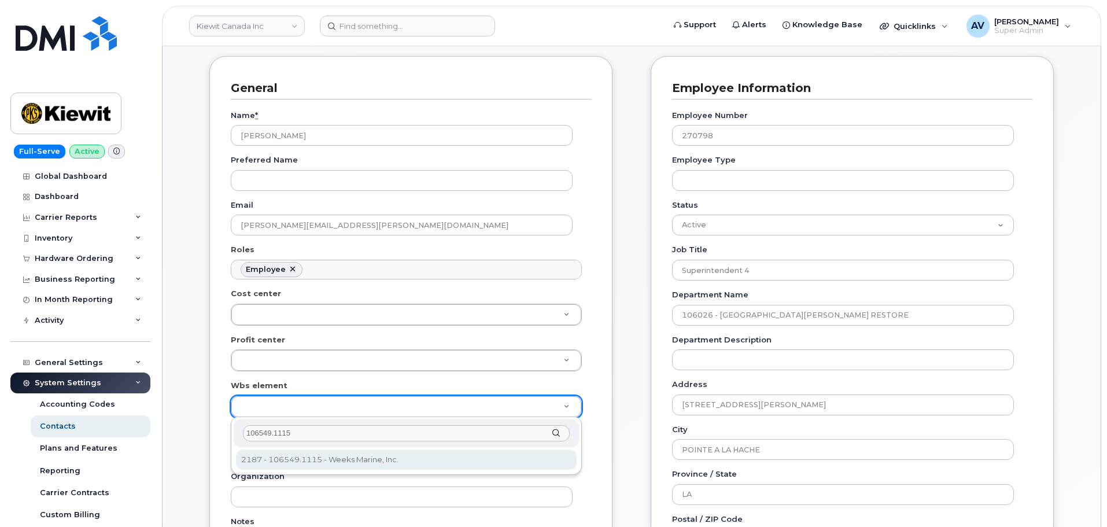
type input "106549.1115"
type input "36128023"
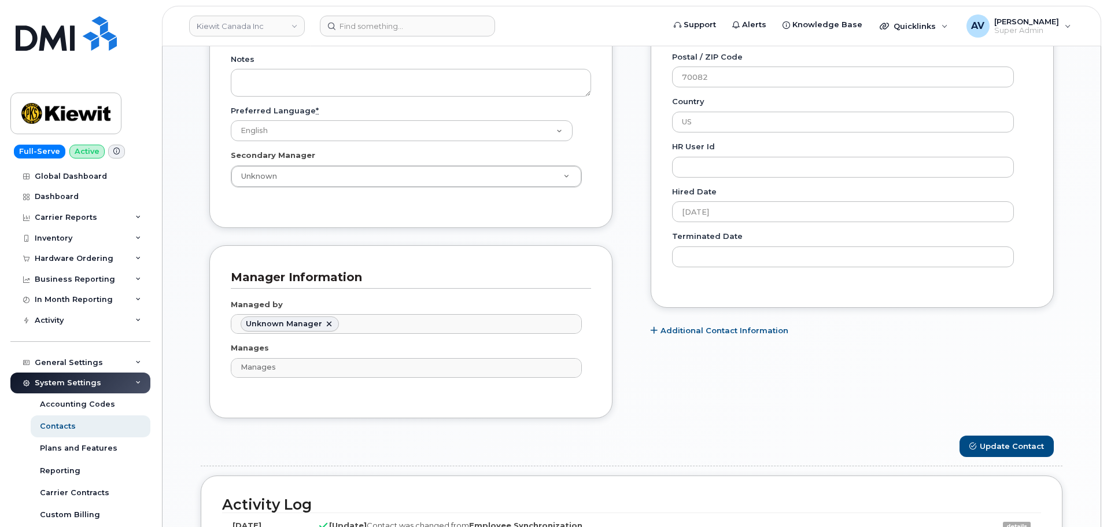
scroll to position [636, 0]
click at [1013, 443] on button "Update Contact" at bounding box center [1006, 445] width 94 height 21
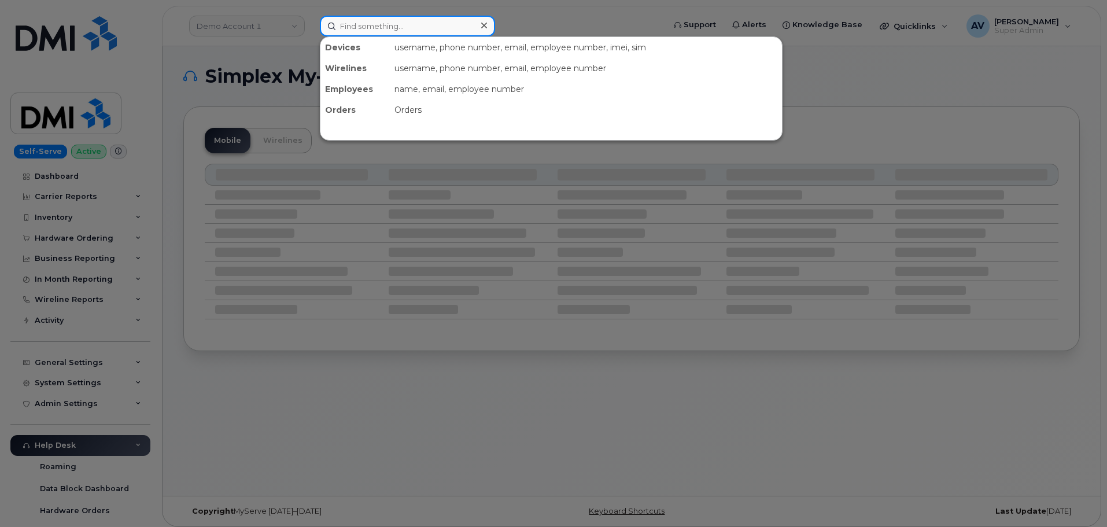
click at [376, 24] on input at bounding box center [407, 26] width 175 height 21
paste input "[PERSON_NAME]"
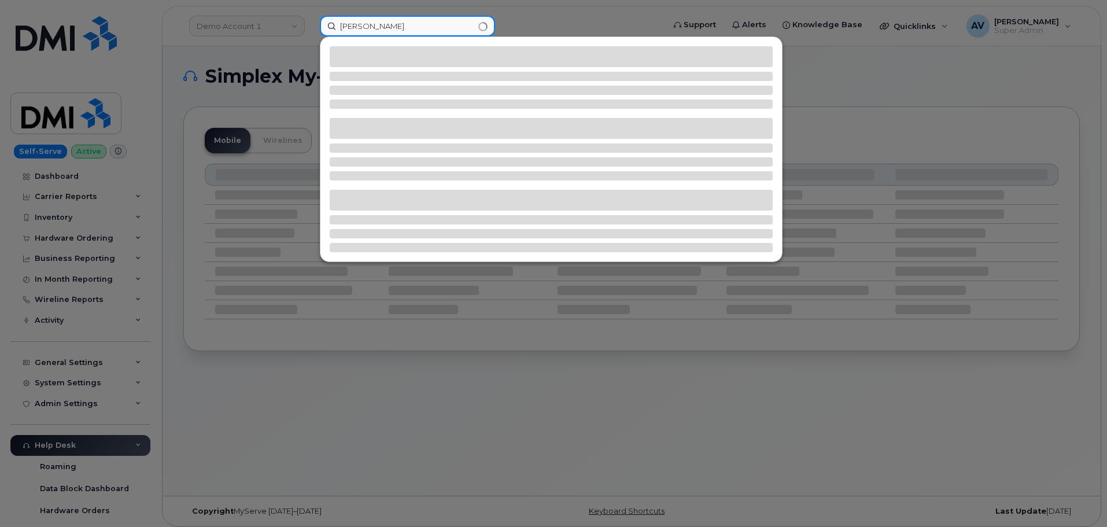
type input "[PERSON_NAME]"
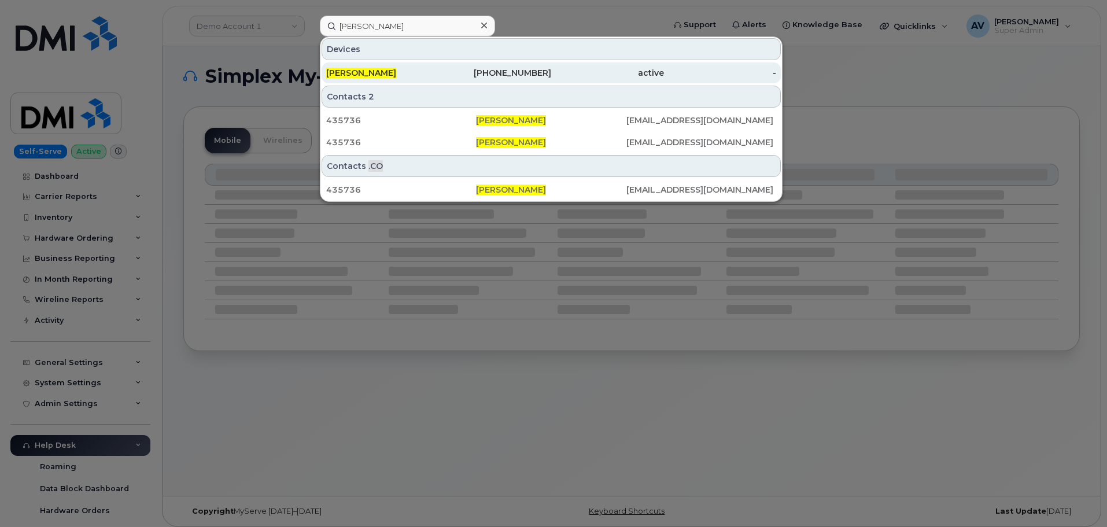
click at [411, 72] on div "[PERSON_NAME]" at bounding box center [382, 73] width 113 height 12
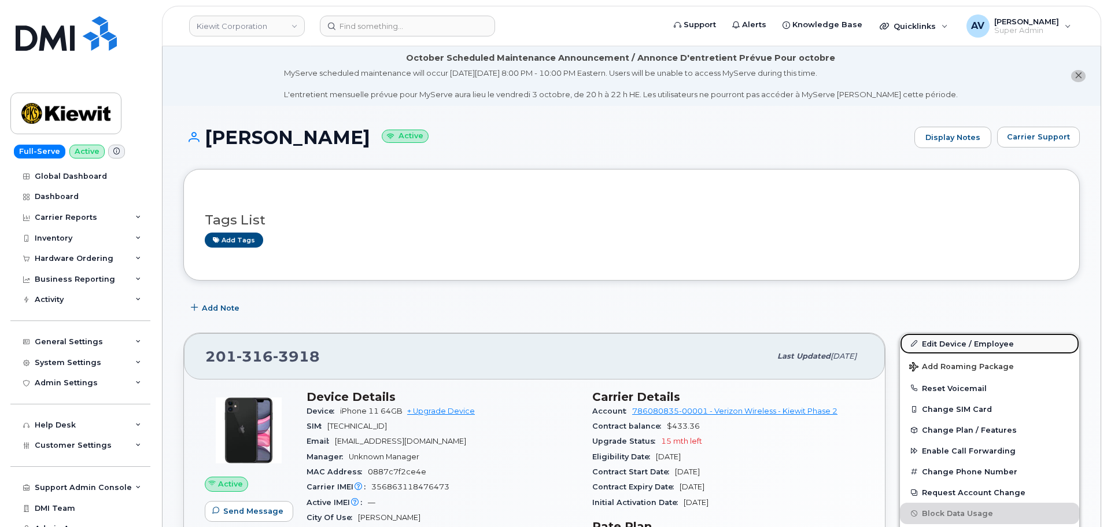
click at [955, 341] on link "Edit Device / Employee" at bounding box center [989, 343] width 179 height 21
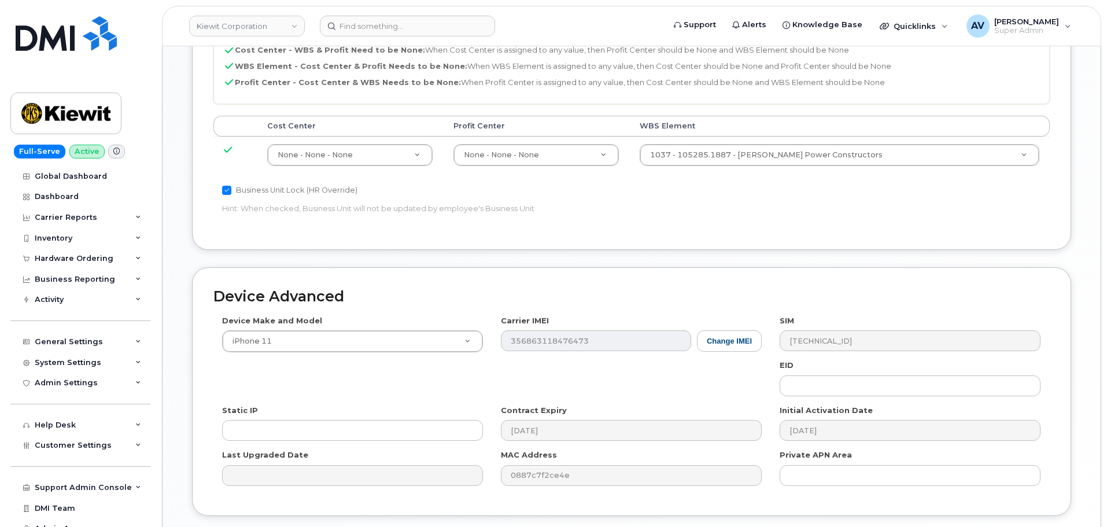
scroll to position [636, 0]
click at [786, 166] on td "1037 - 105285.1887 - Kiewit Power Constructors 29959505" at bounding box center [839, 154] width 421 height 36
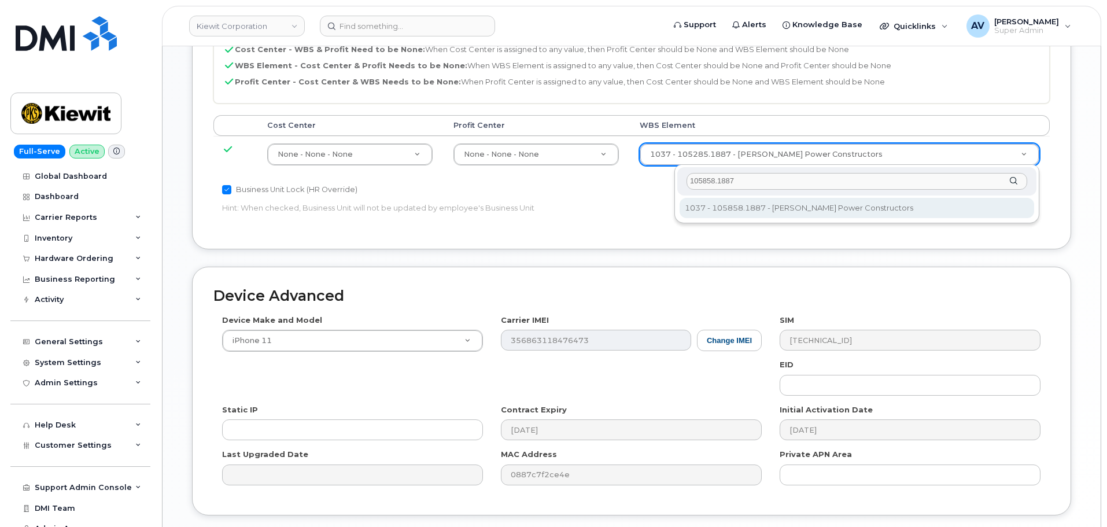
type input "105858.1887"
type input "34705685"
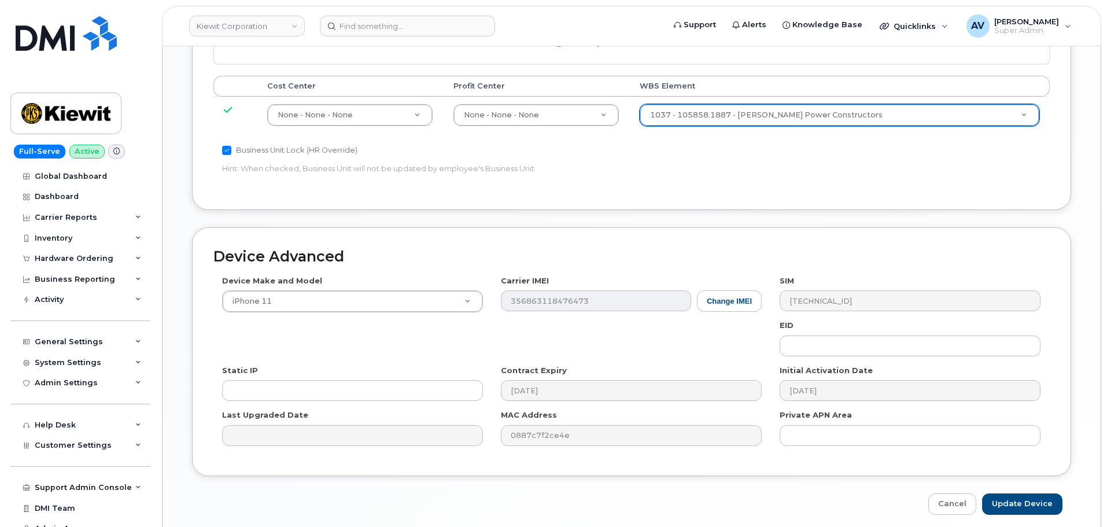
scroll to position [721, 0]
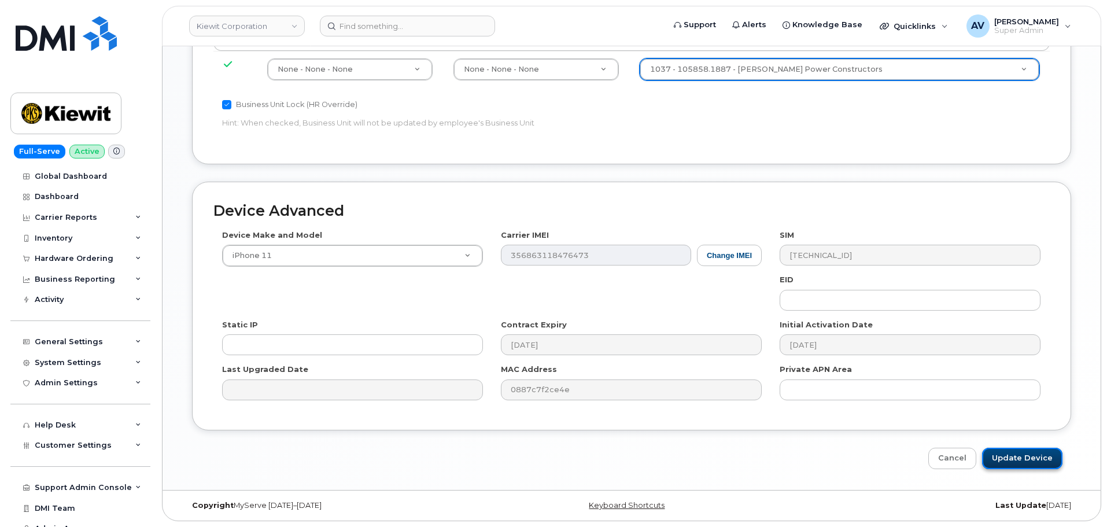
click at [1009, 453] on input "Update Device" at bounding box center [1022, 458] width 80 height 21
type input "Saving..."
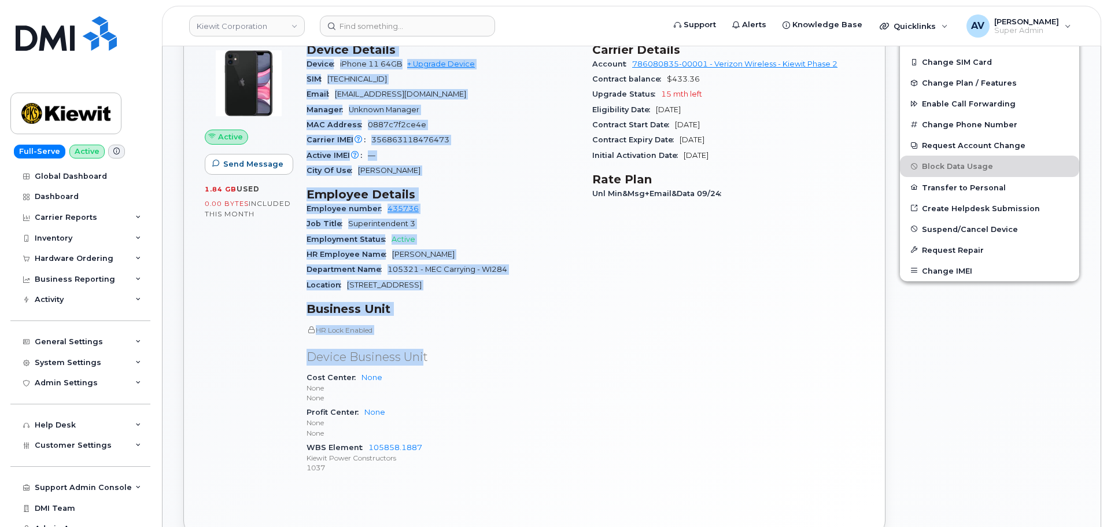
scroll to position [405, 0]
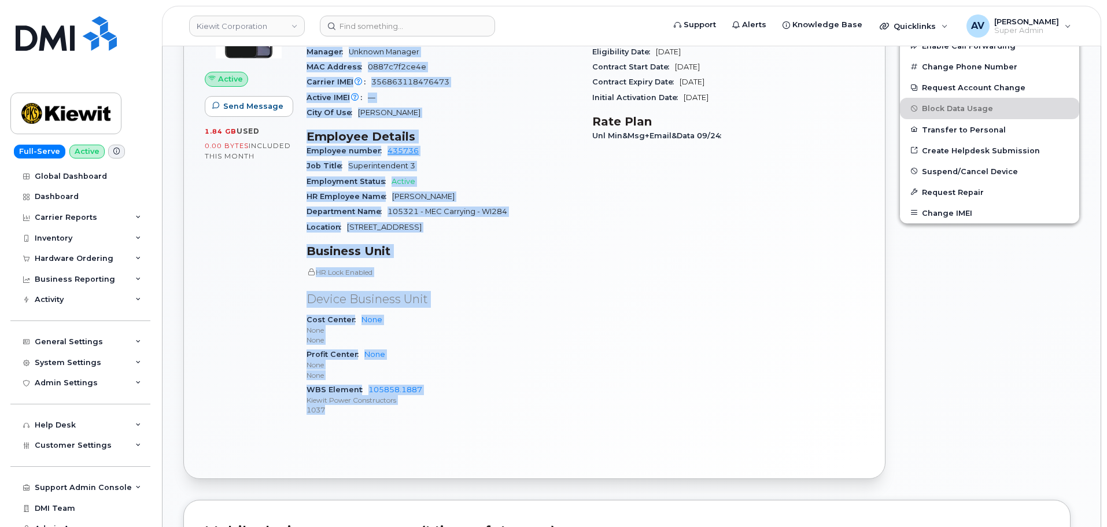
drag, startPoint x: 308, startPoint y: 220, endPoint x: 414, endPoint y: 409, distance: 217.0
click at [414, 409] on div "Device Details Device iPhone 11 64GB + Upgrade Device SIM 89148000007164544419 …" at bounding box center [443, 205] width 286 height 455
copy div "Device Details Device iPhone 11 64GB + Upgrade Device SIM 89148000007164544419 …"
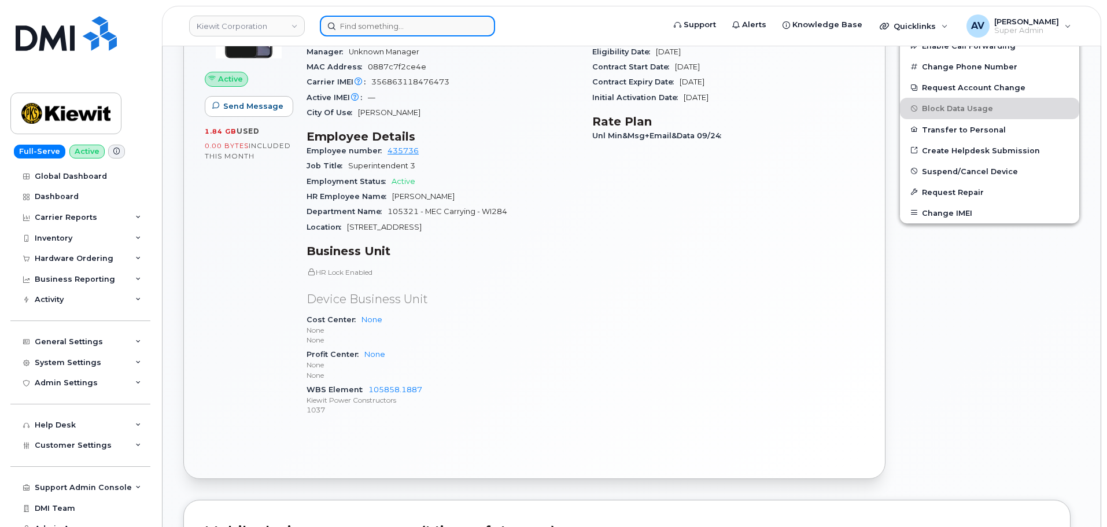
click at [416, 24] on input at bounding box center [407, 26] width 175 height 21
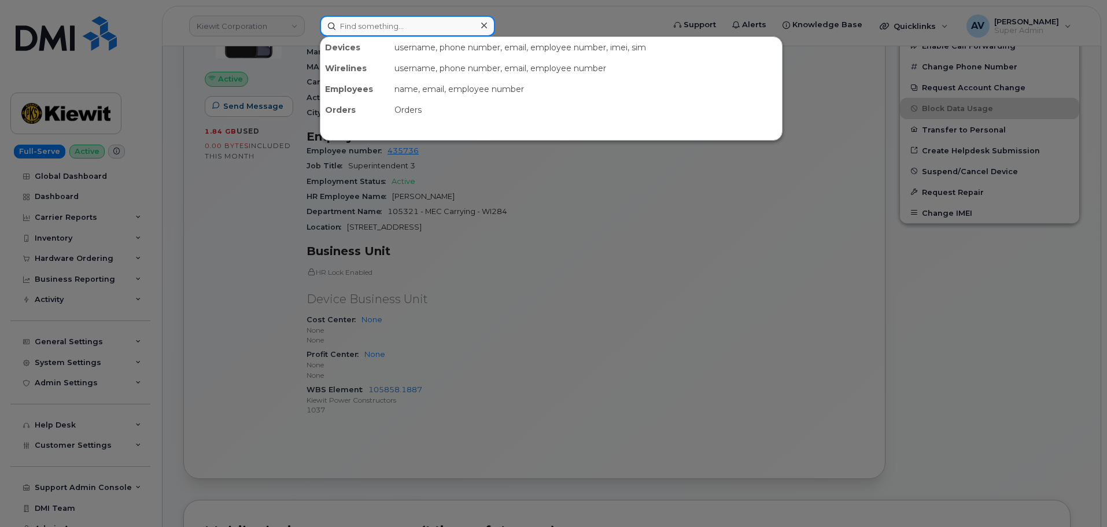
paste input "Mauricio Cantu"
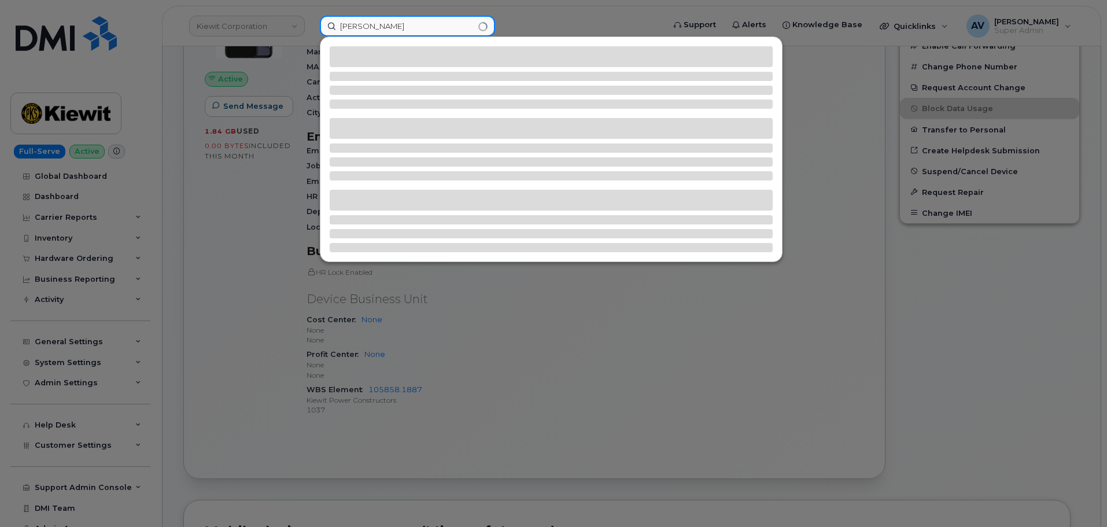
type input "Mauricio Cantu"
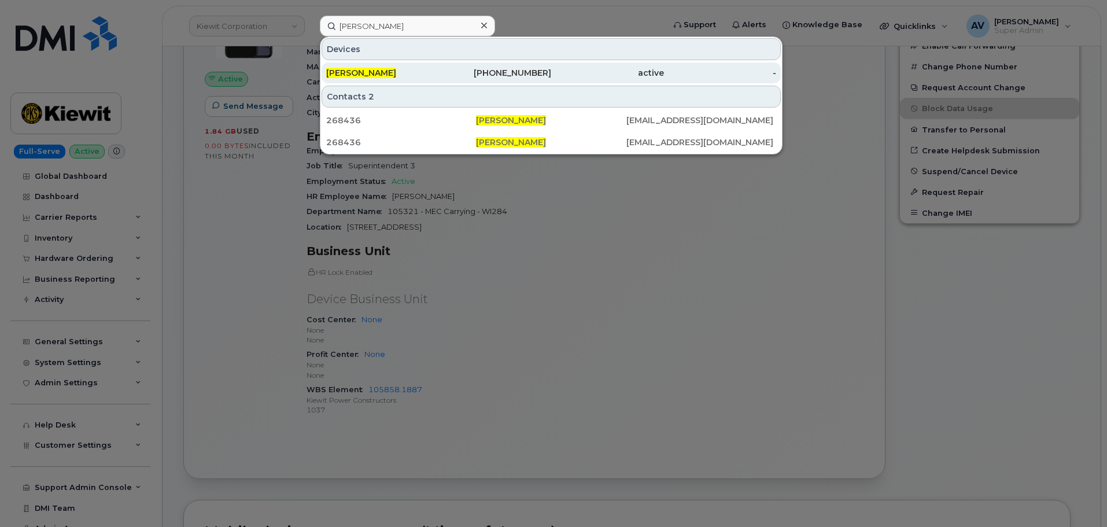
click at [456, 72] on div "224-573-4798" at bounding box center [495, 73] width 113 height 12
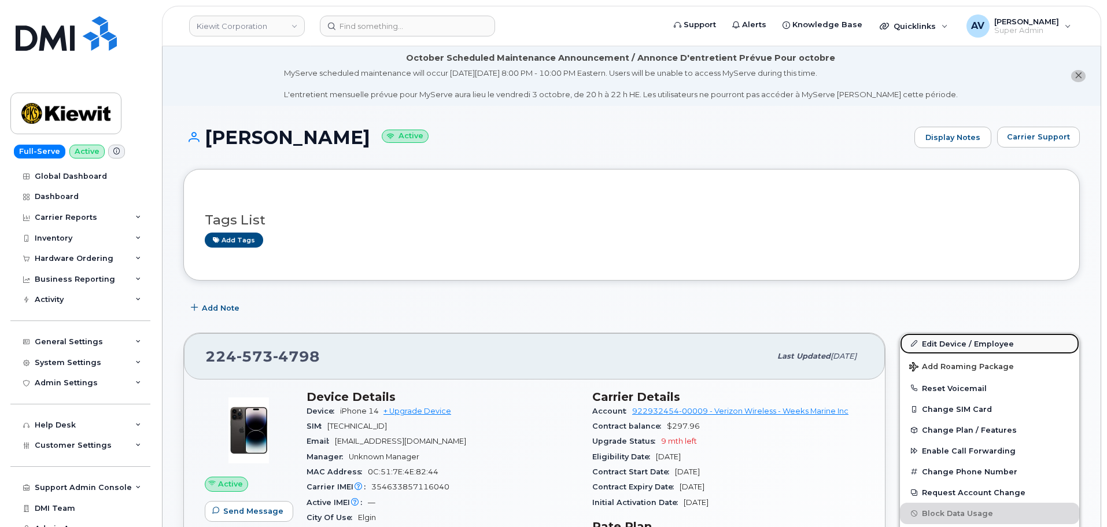
click at [957, 339] on link "Edit Device / Employee" at bounding box center [989, 343] width 179 height 21
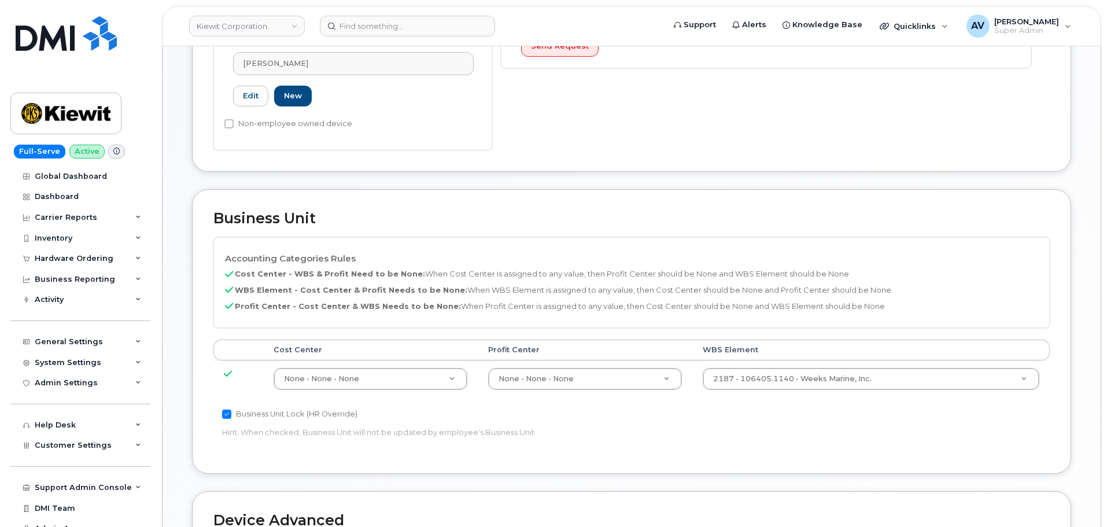
scroll to position [520, 0]
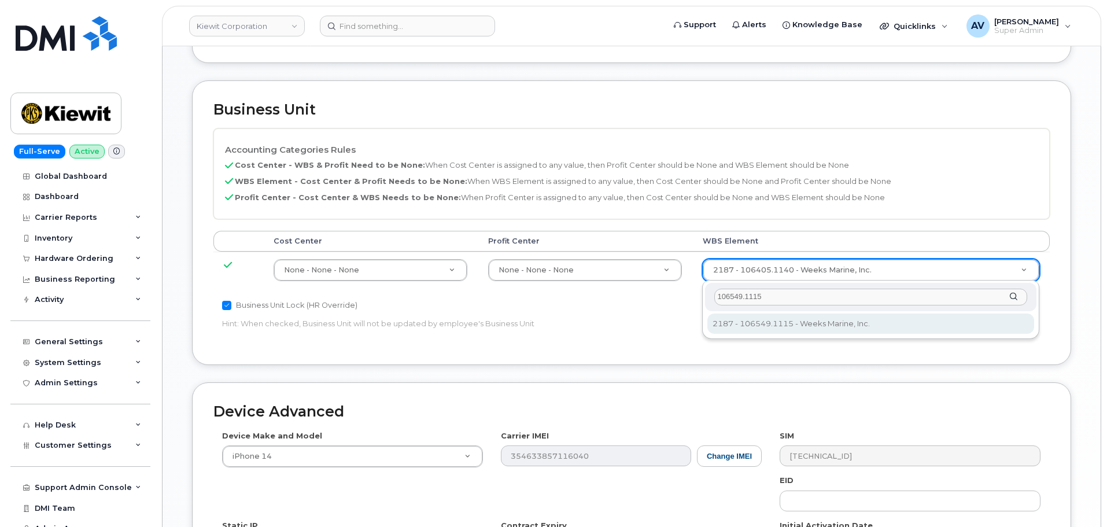
type input "106549.1115"
type input "36131287"
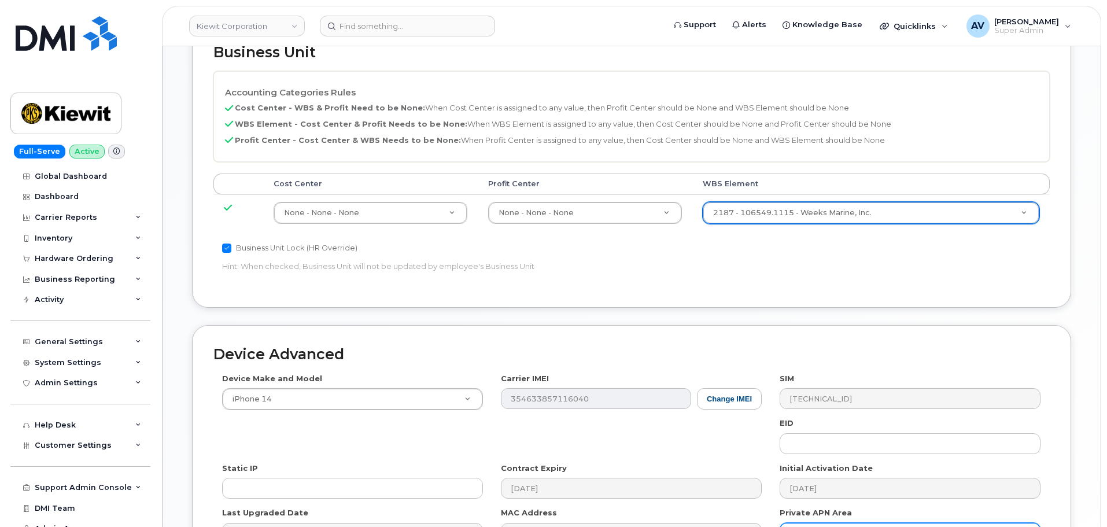
scroll to position [721, 0]
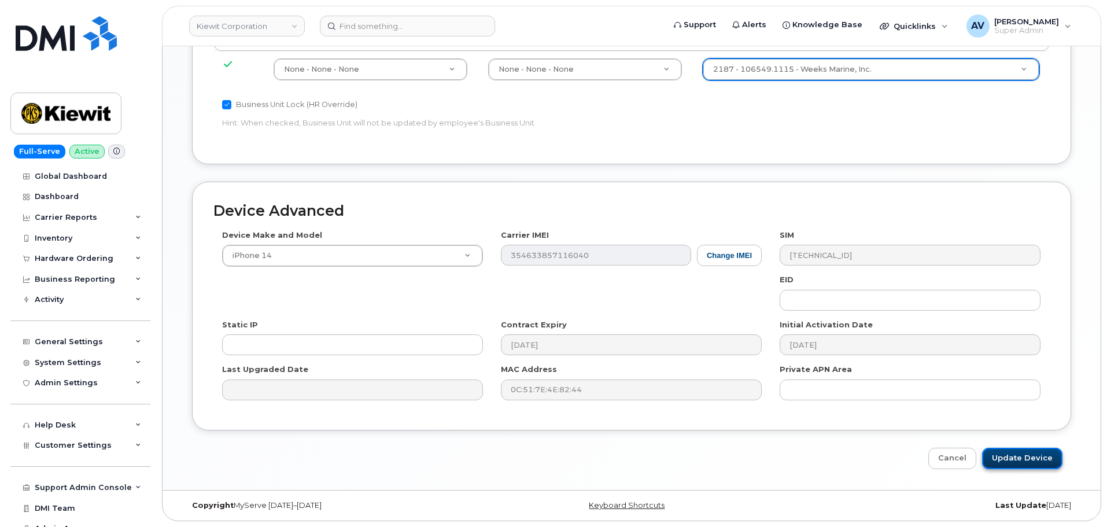
click at [1021, 456] on input "Update Device" at bounding box center [1022, 458] width 80 height 21
type input "Saving..."
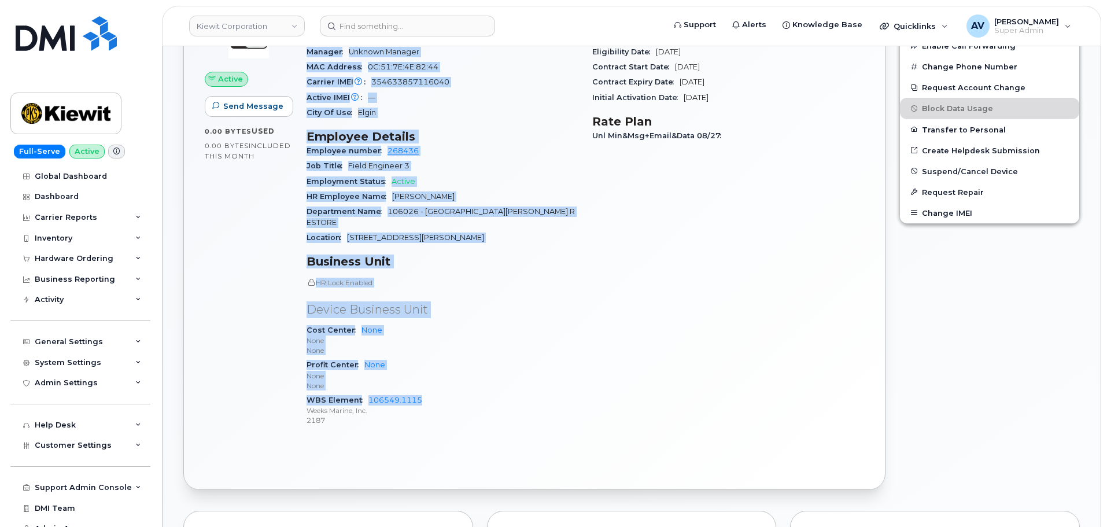
scroll to position [463, 0]
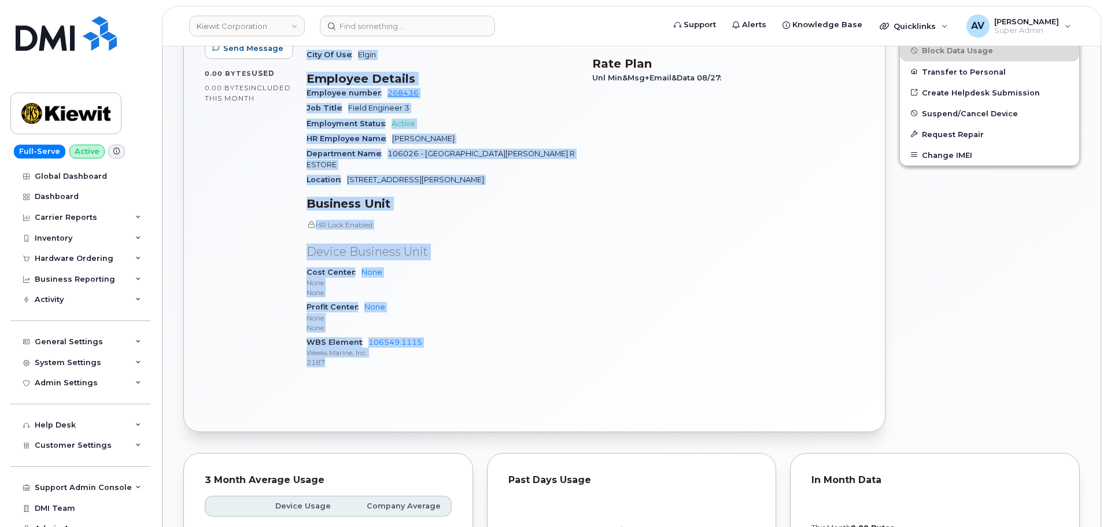
drag, startPoint x: 311, startPoint y: 278, endPoint x: 450, endPoint y: 401, distance: 186.4
click at [450, 401] on div "Active Send Message 0.00 Bytes  used 0.00 Bytes  included this month Device Det…" at bounding box center [534, 174] width 701 height 515
copy div "Device Details Device iPhone 14 + Upgrade Device SIM [TECHNICAL_ID] Email [EMAI…"
